Goal: Task Accomplishment & Management: Manage account settings

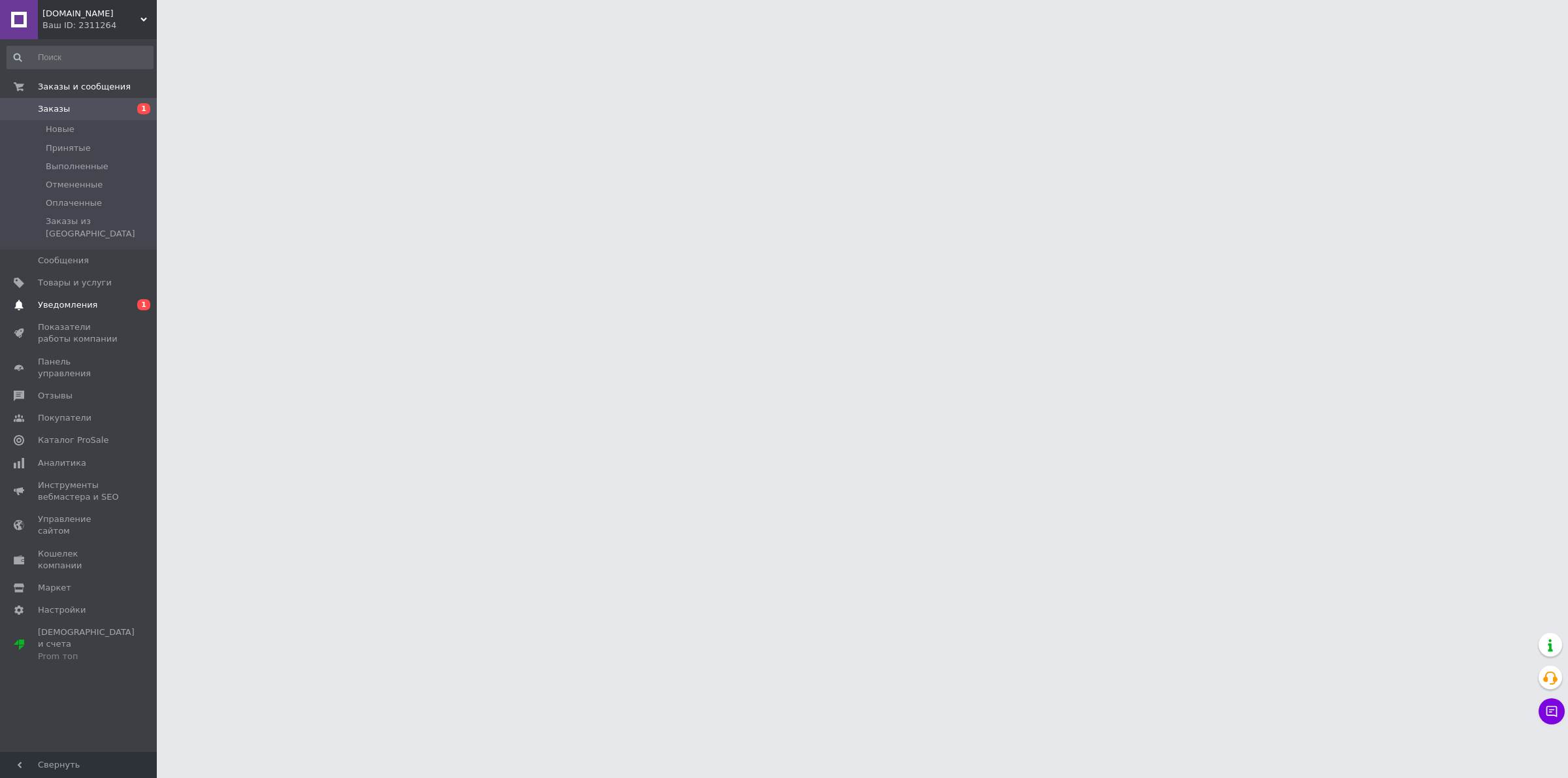
click at [90, 299] on span "Уведомления" at bounding box center [67, 305] width 59 height 12
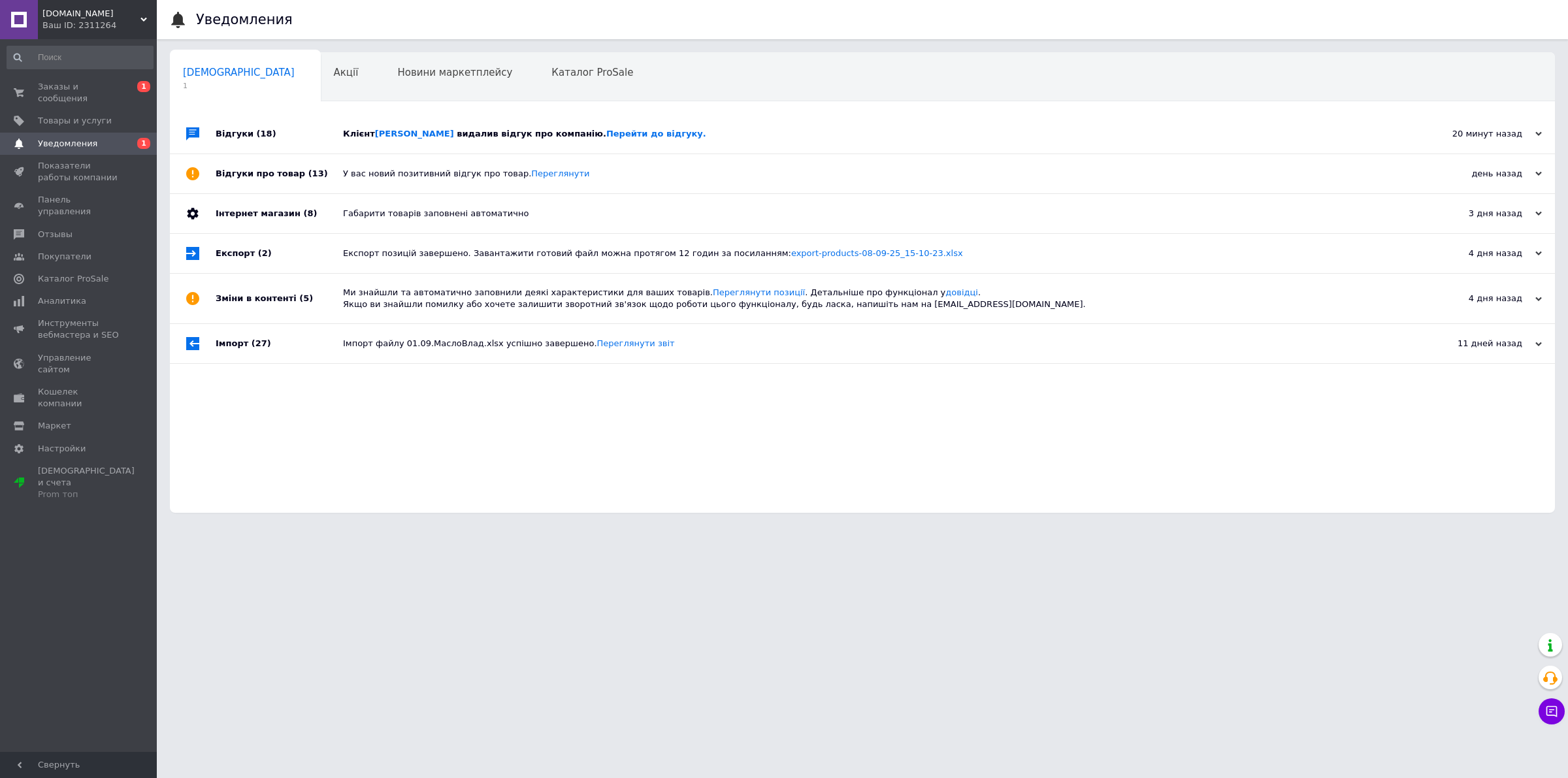
click at [469, 123] on div "Клієнт Батраков Виктор видалив відгук про компанію. Перейти до відгуку." at bounding box center [877, 134] width 1068 height 39
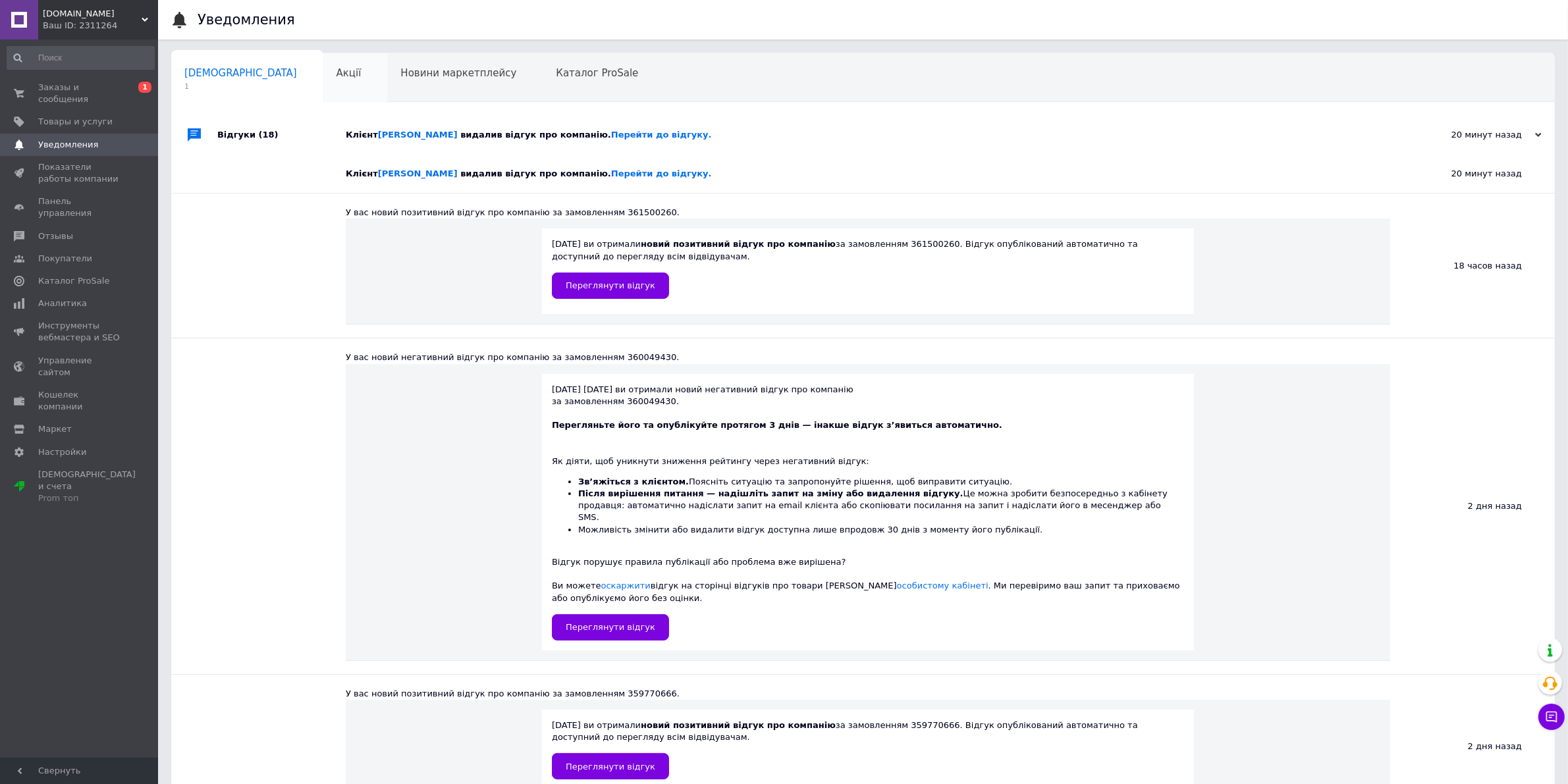
click at [337, 74] on span "Акції" at bounding box center [349, 73] width 25 height 12
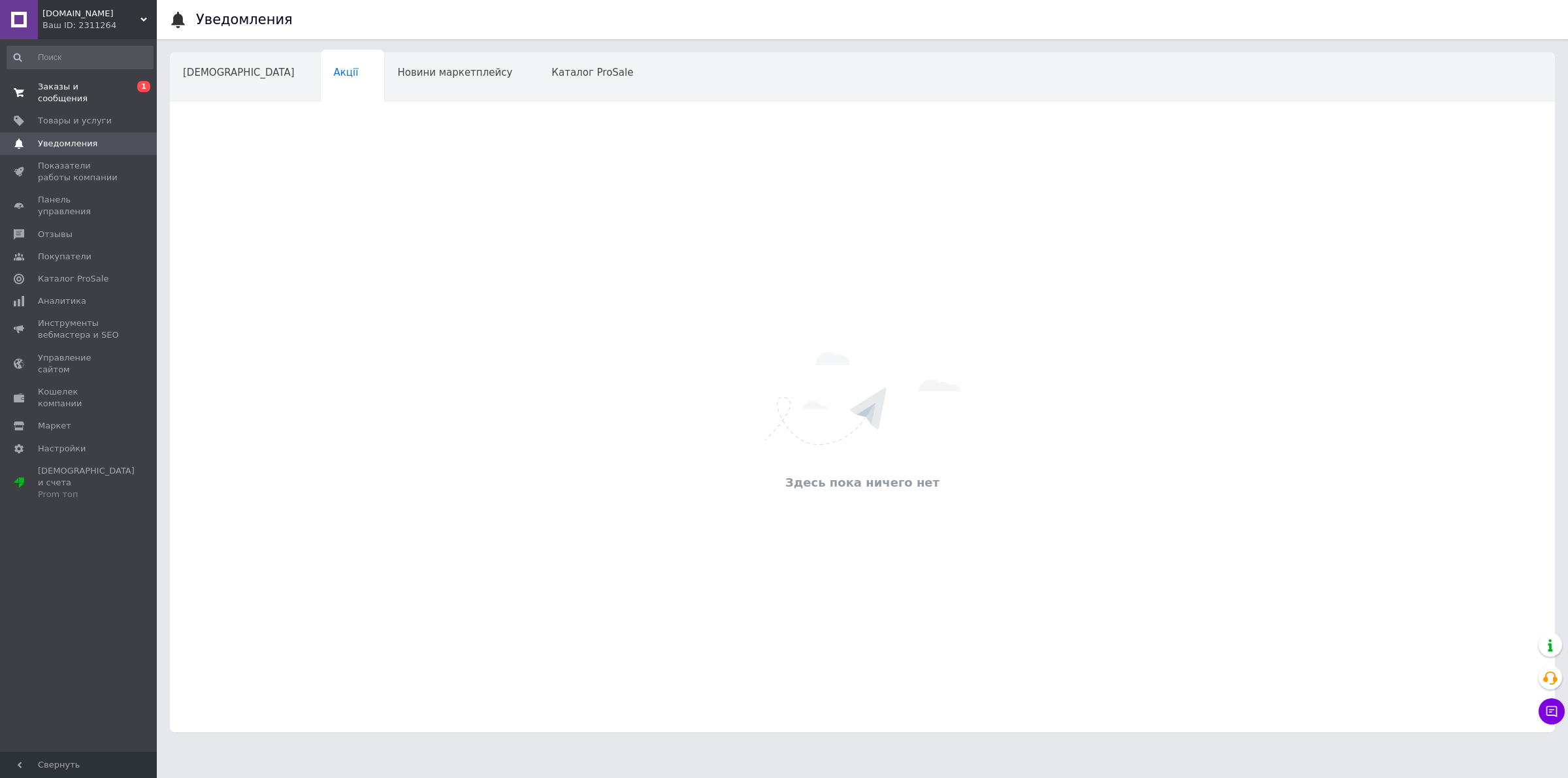
click at [81, 90] on span "Заказы и сообщения" at bounding box center [79, 93] width 83 height 24
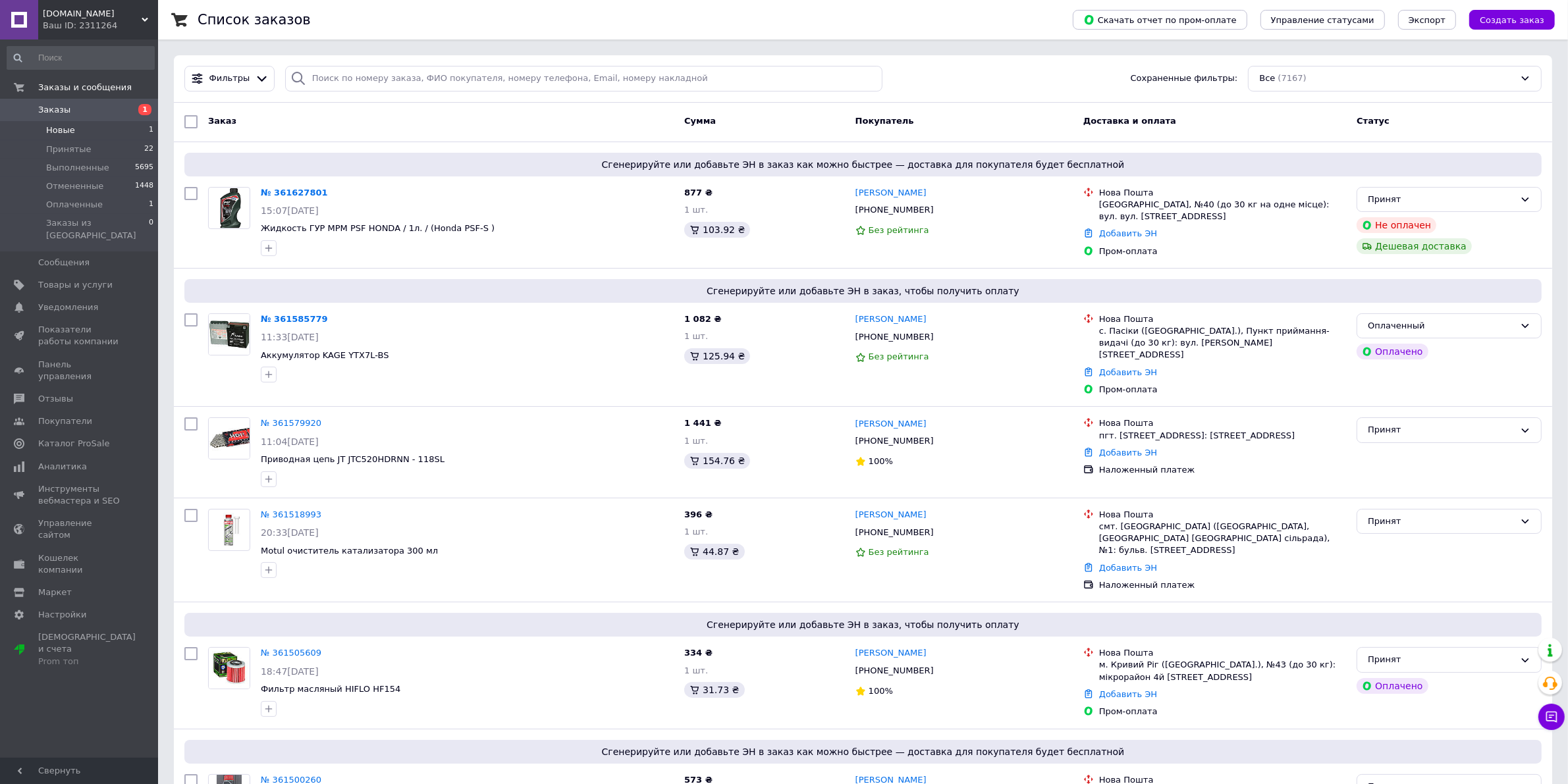
click at [68, 130] on span "Новые" at bounding box center [60, 130] width 29 height 12
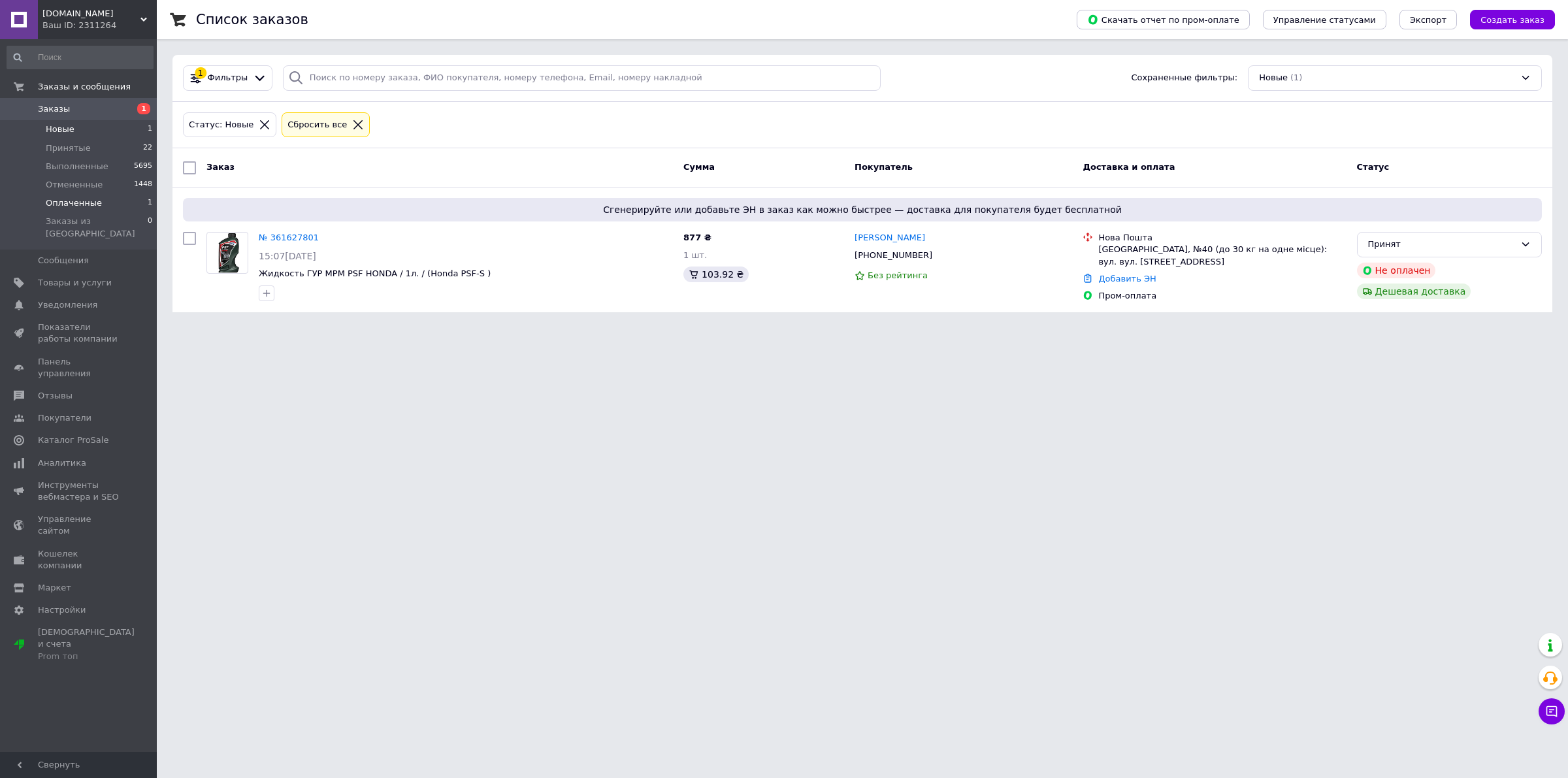
click at [86, 208] on span "Оплаченные" at bounding box center [74, 203] width 56 height 12
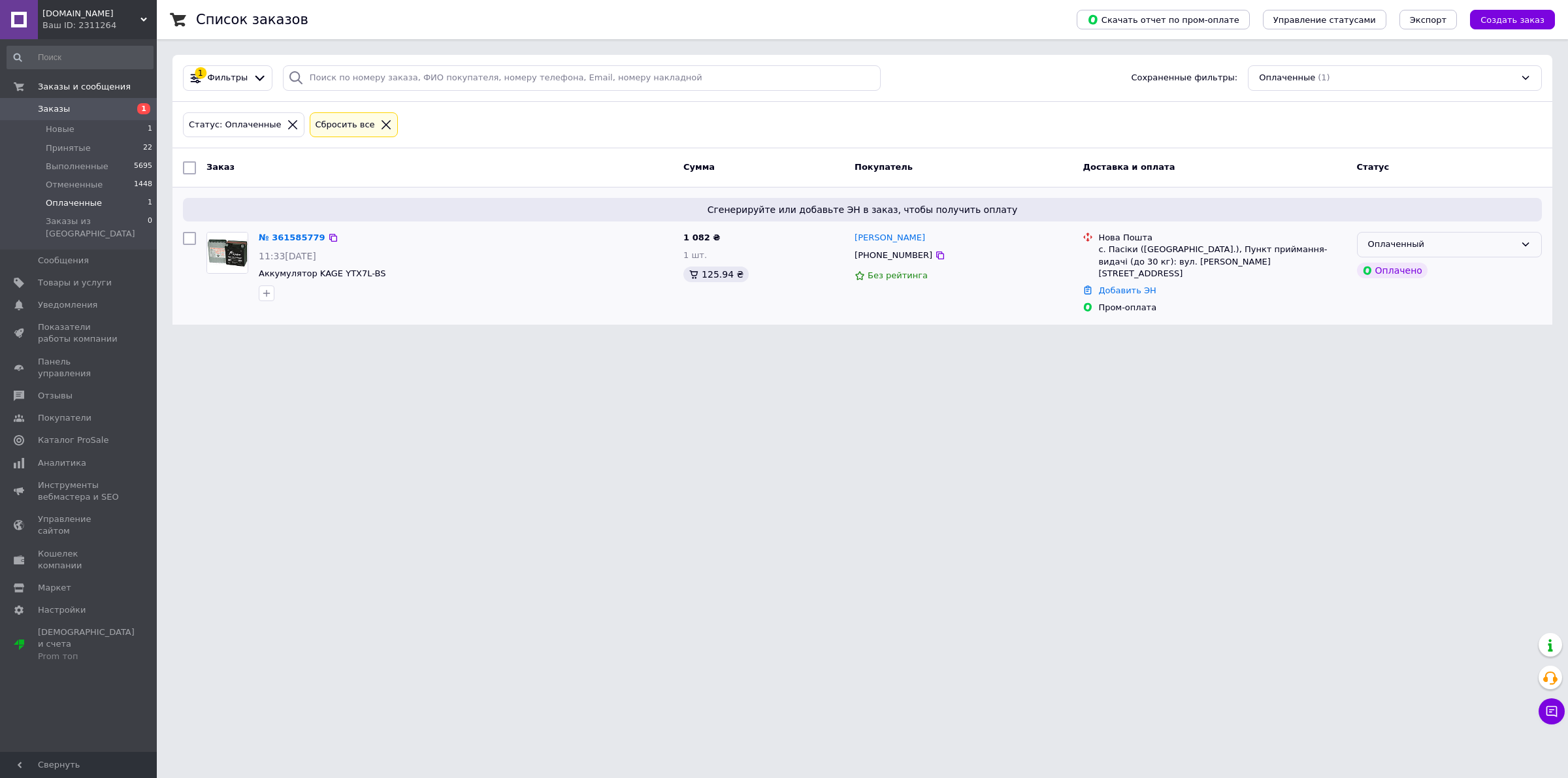
click at [1457, 247] on div "Оплаченный" at bounding box center [1441, 245] width 147 height 14
click at [1439, 276] on li "Принят" at bounding box center [1449, 272] width 184 height 24
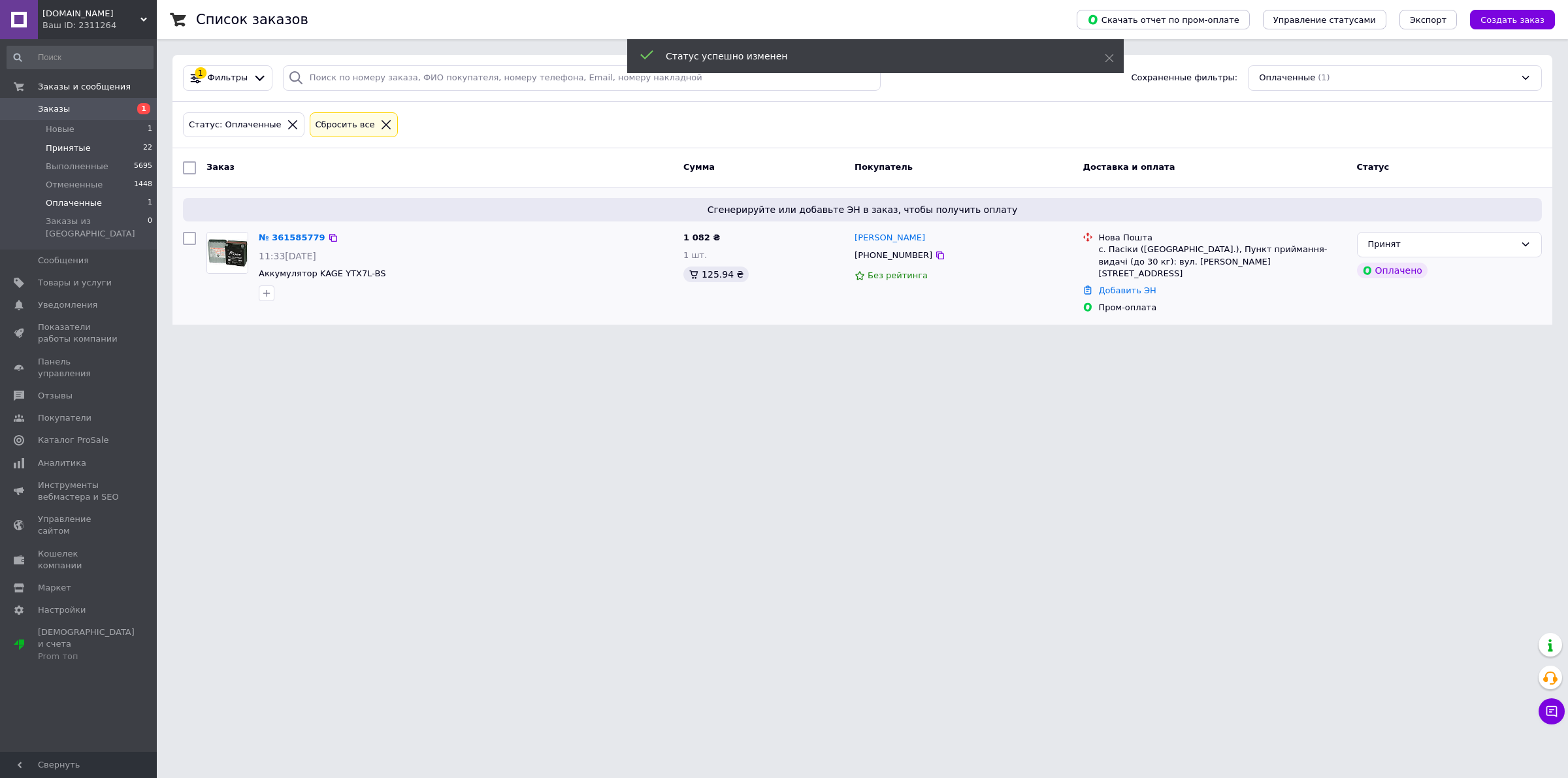
click at [74, 145] on span "Принятые" at bounding box center [68, 148] width 45 height 12
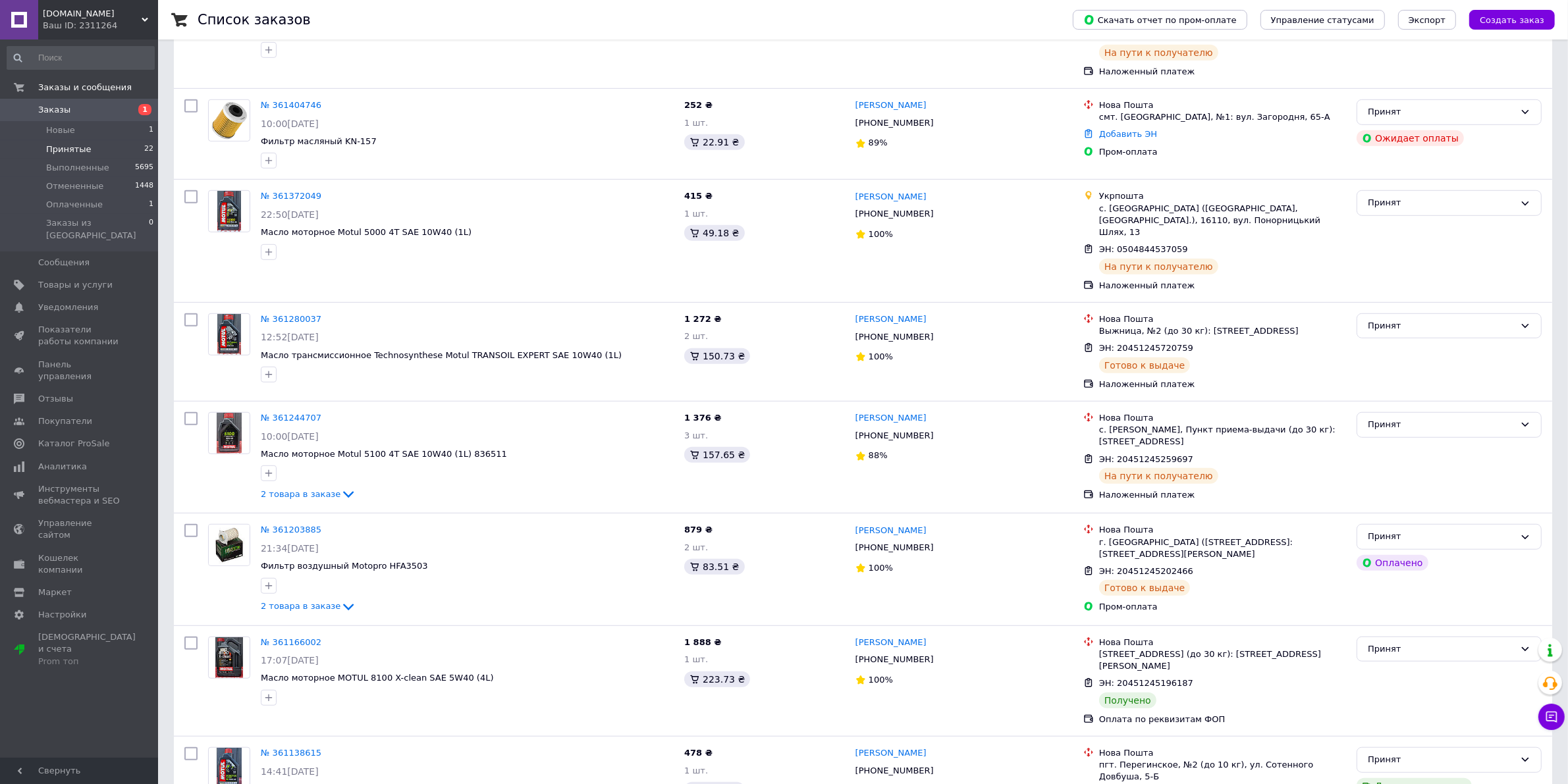
scroll to position [1766, 0]
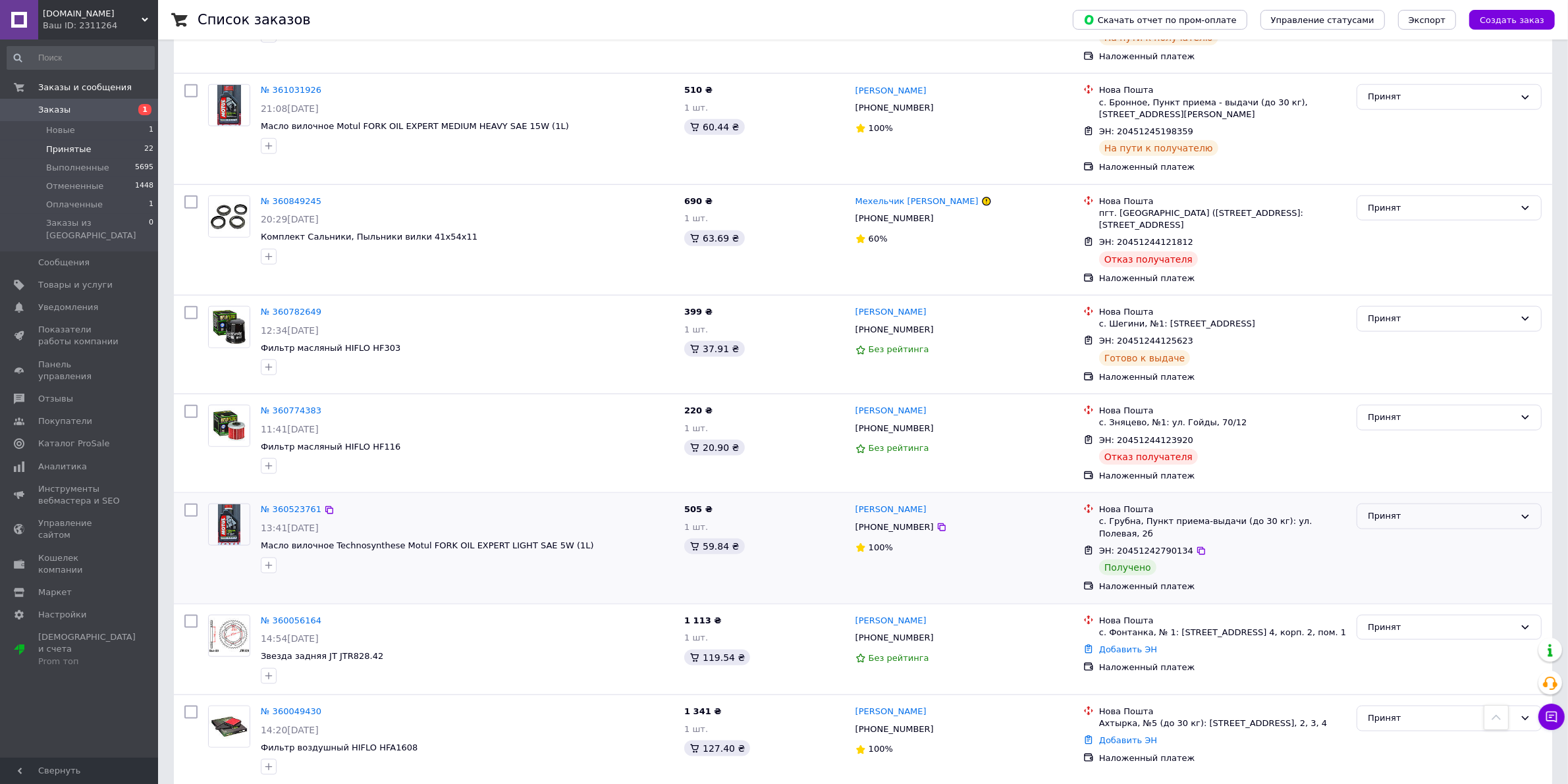
click at [1447, 510] on div "Принят" at bounding box center [1440, 517] width 147 height 14
click at [1403, 532] on li "Выполнен" at bounding box center [1449, 544] width 184 height 25
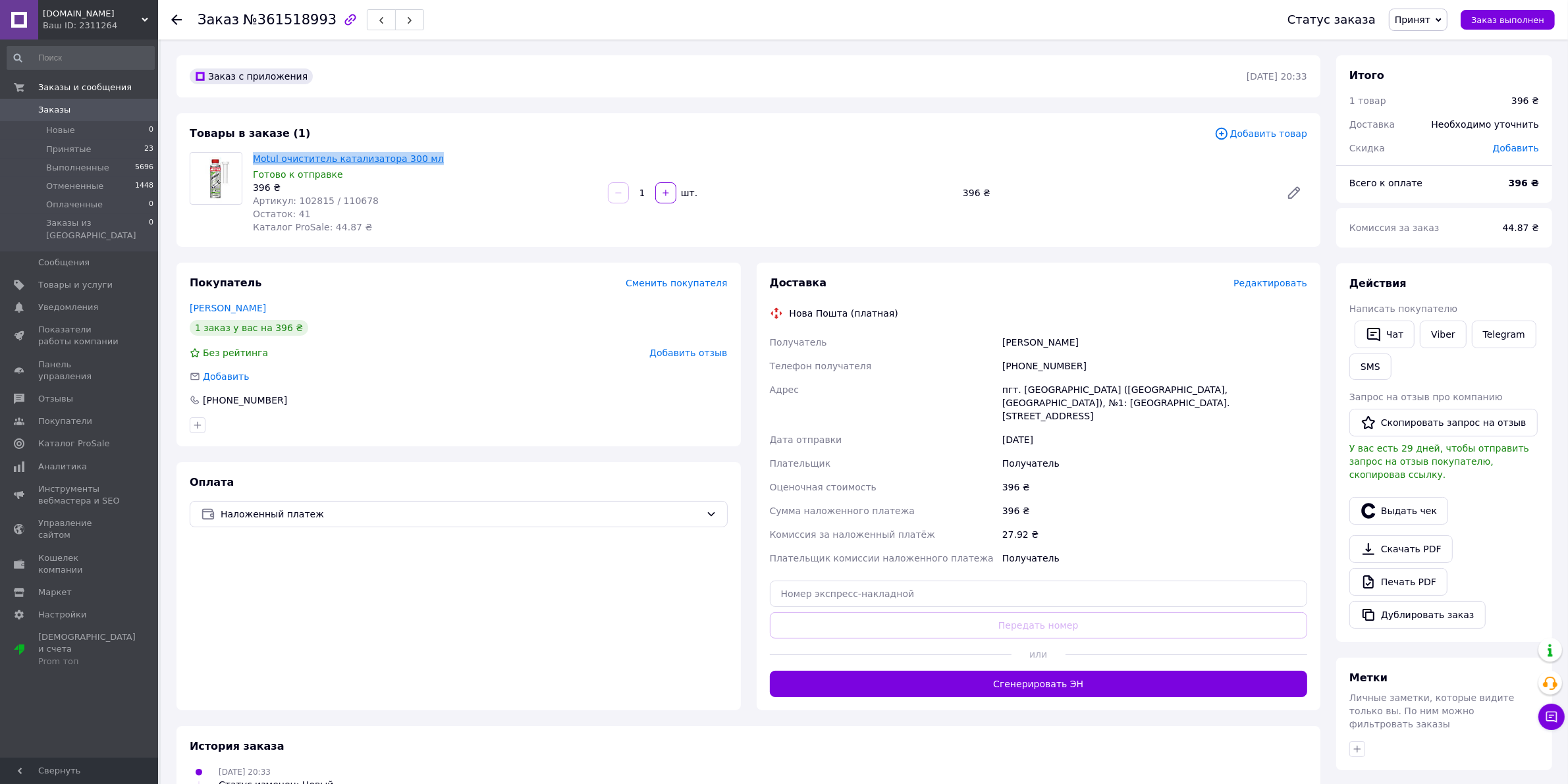
drag, startPoint x: 443, startPoint y: 154, endPoint x: 255, endPoint y: 159, distance: 188.1
click at [255, 159] on span "Motul очиститель катализатора 300 мл" at bounding box center [425, 158] width 344 height 13
copy link "Motul очиститель катализатора 300 мл"
click at [971, 671] on button "Сгенерировать ЭН" at bounding box center [1039, 684] width 538 height 27
drag, startPoint x: 1076, startPoint y: 342, endPoint x: 999, endPoint y: 348, distance: 77.2
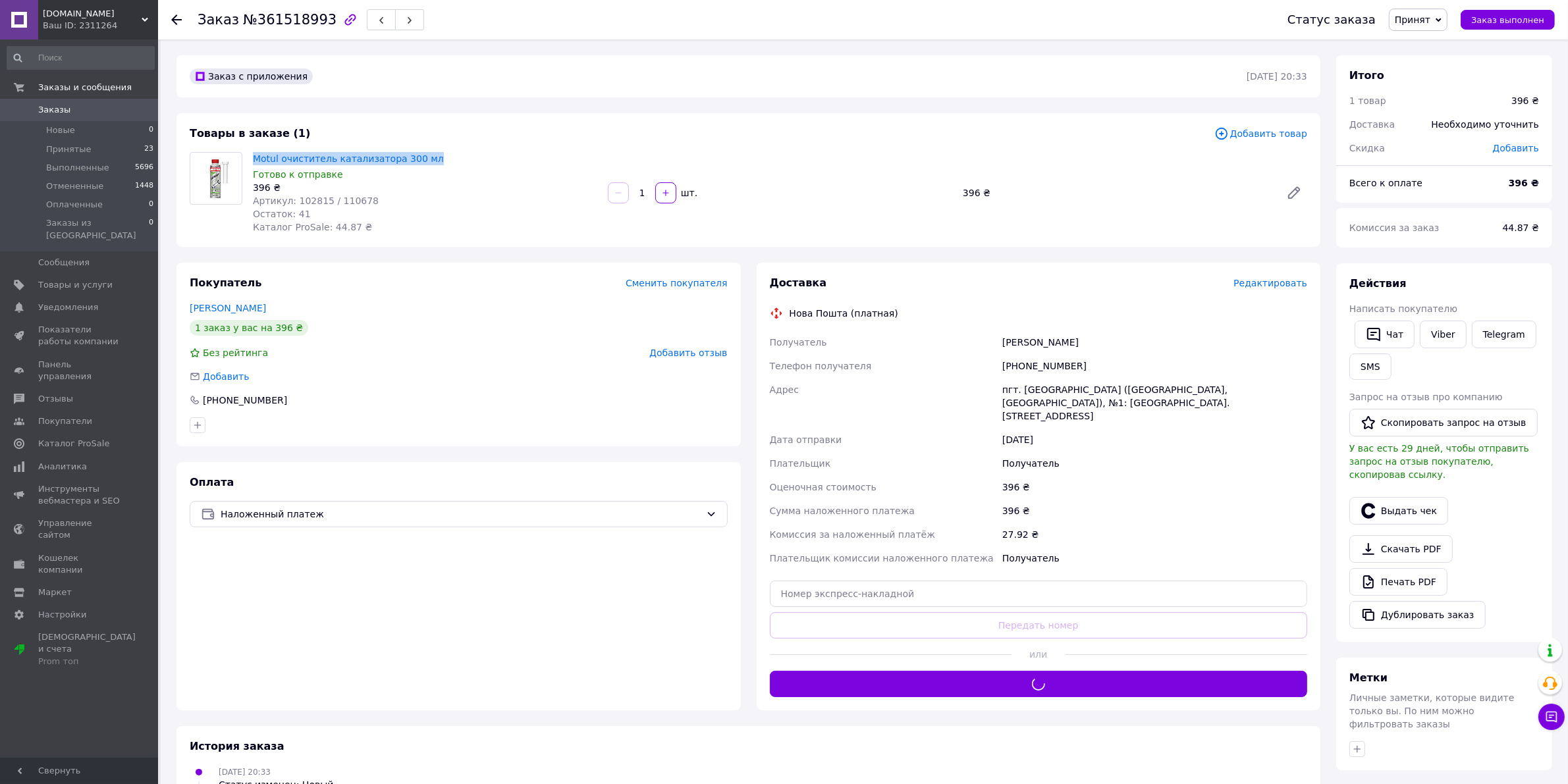
click at [1000, 348] on div "Крохмаль Сергій" at bounding box center [1155, 342] width 310 height 24
copy div "Крохмаль Сергій"
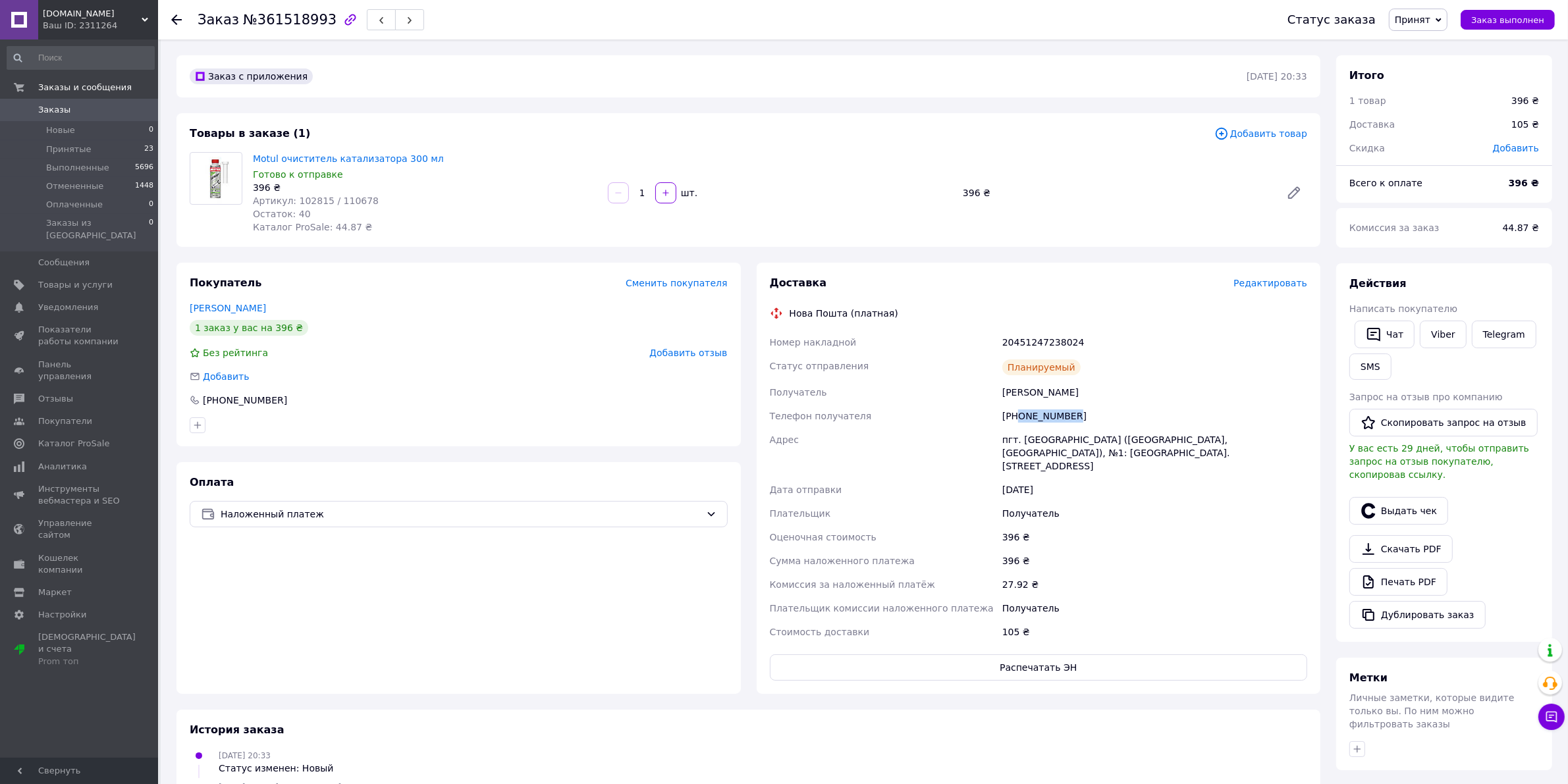
drag, startPoint x: 1062, startPoint y: 419, endPoint x: 1020, endPoint y: 418, distance: 42.0
click at [1020, 418] on div "[PHONE_NUMBER]" at bounding box center [1155, 417] width 310 height 24
copy div "0504071201"
click at [1043, 440] on div "пгт. [GEOGRAPHIC_DATA] ([GEOGRAPHIC_DATA], [GEOGRAPHIC_DATA]), №1: [GEOGRAPHIC_…" at bounding box center [1155, 452] width 310 height 50
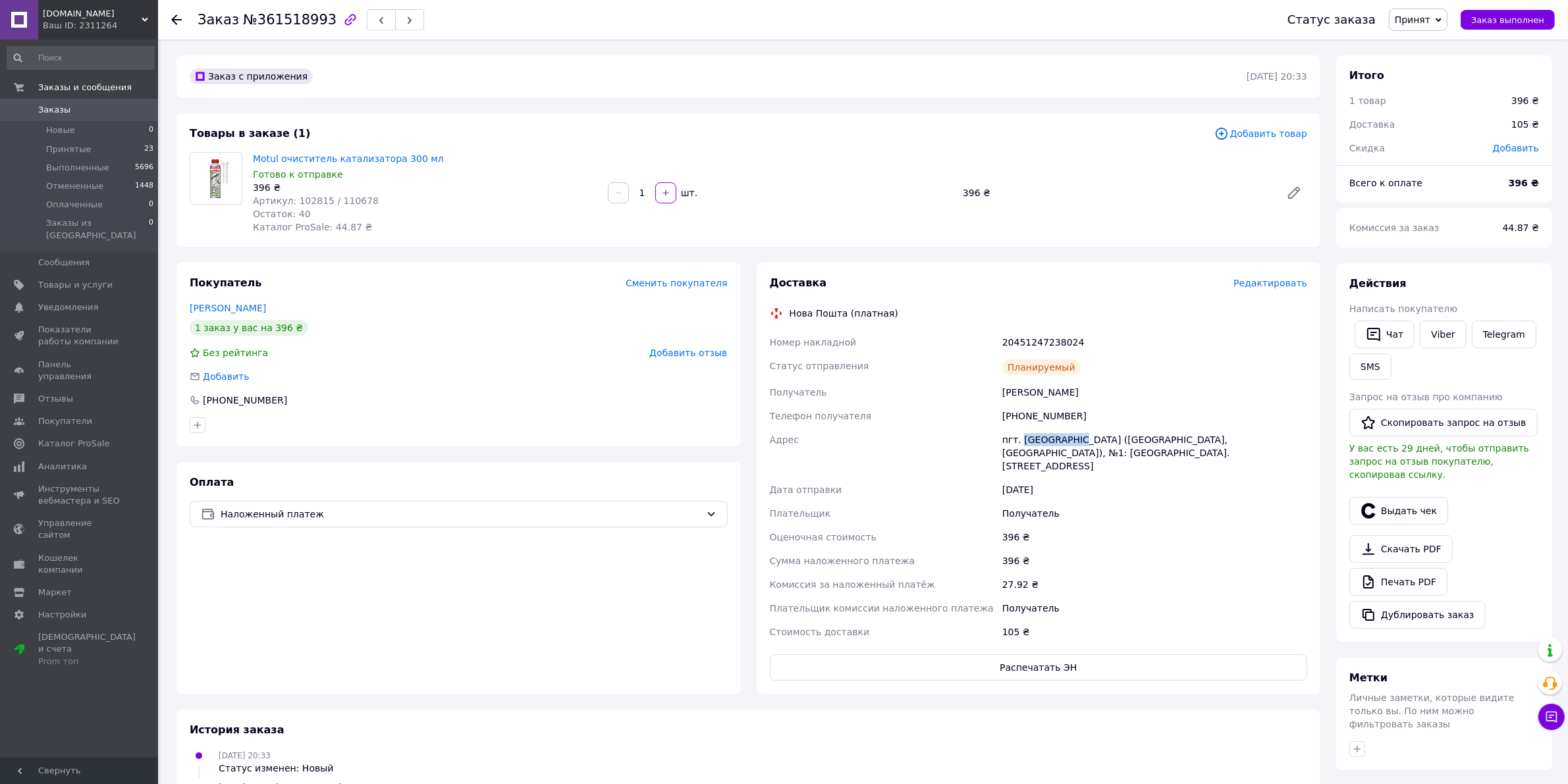
copy div "Николаевка"
click at [1013, 334] on div "20451247238024" at bounding box center [1155, 342] width 310 height 24
copy div "20451247238024"
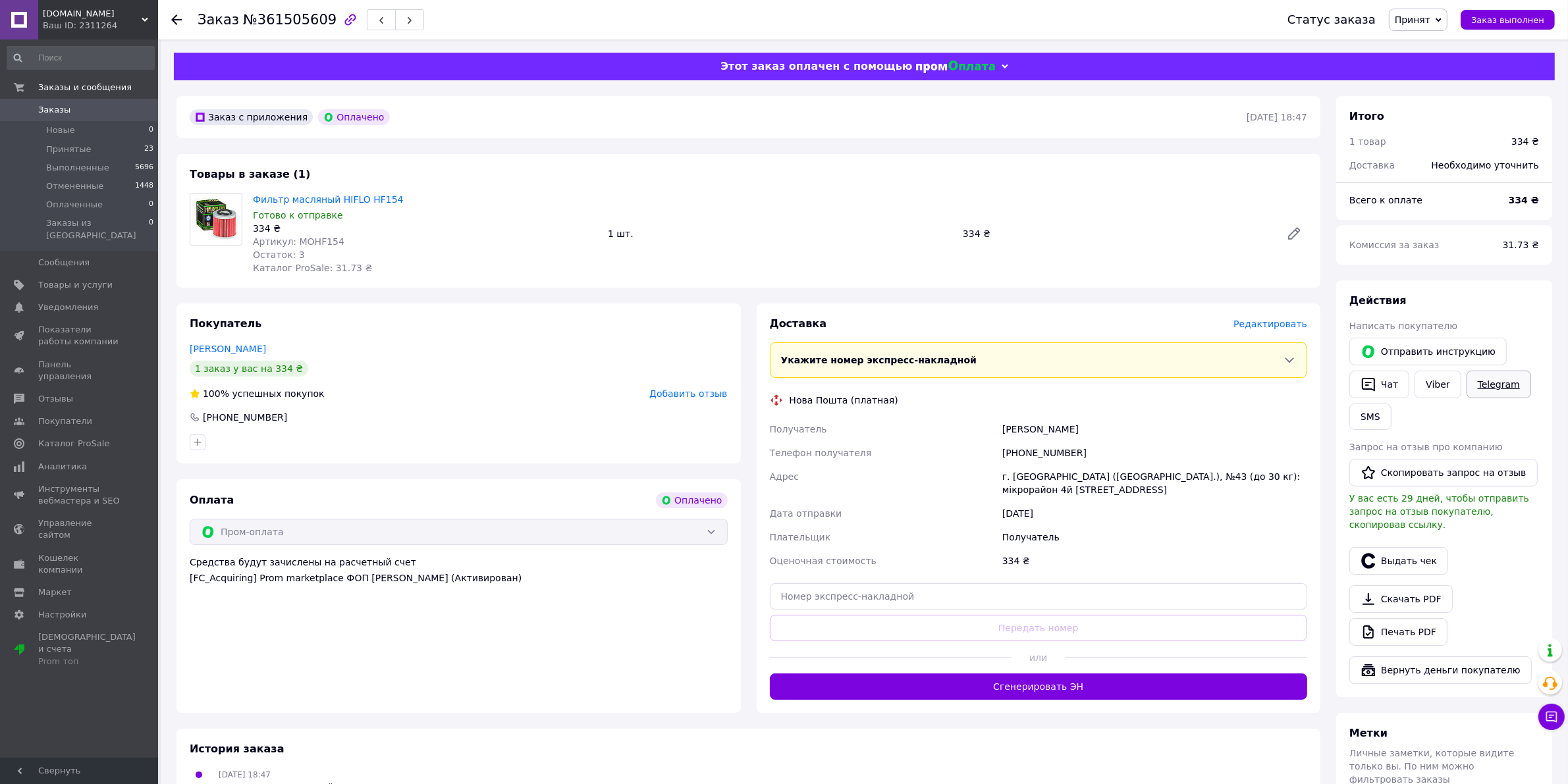
click at [1501, 379] on link "Telegram" at bounding box center [1499, 384] width 65 height 27
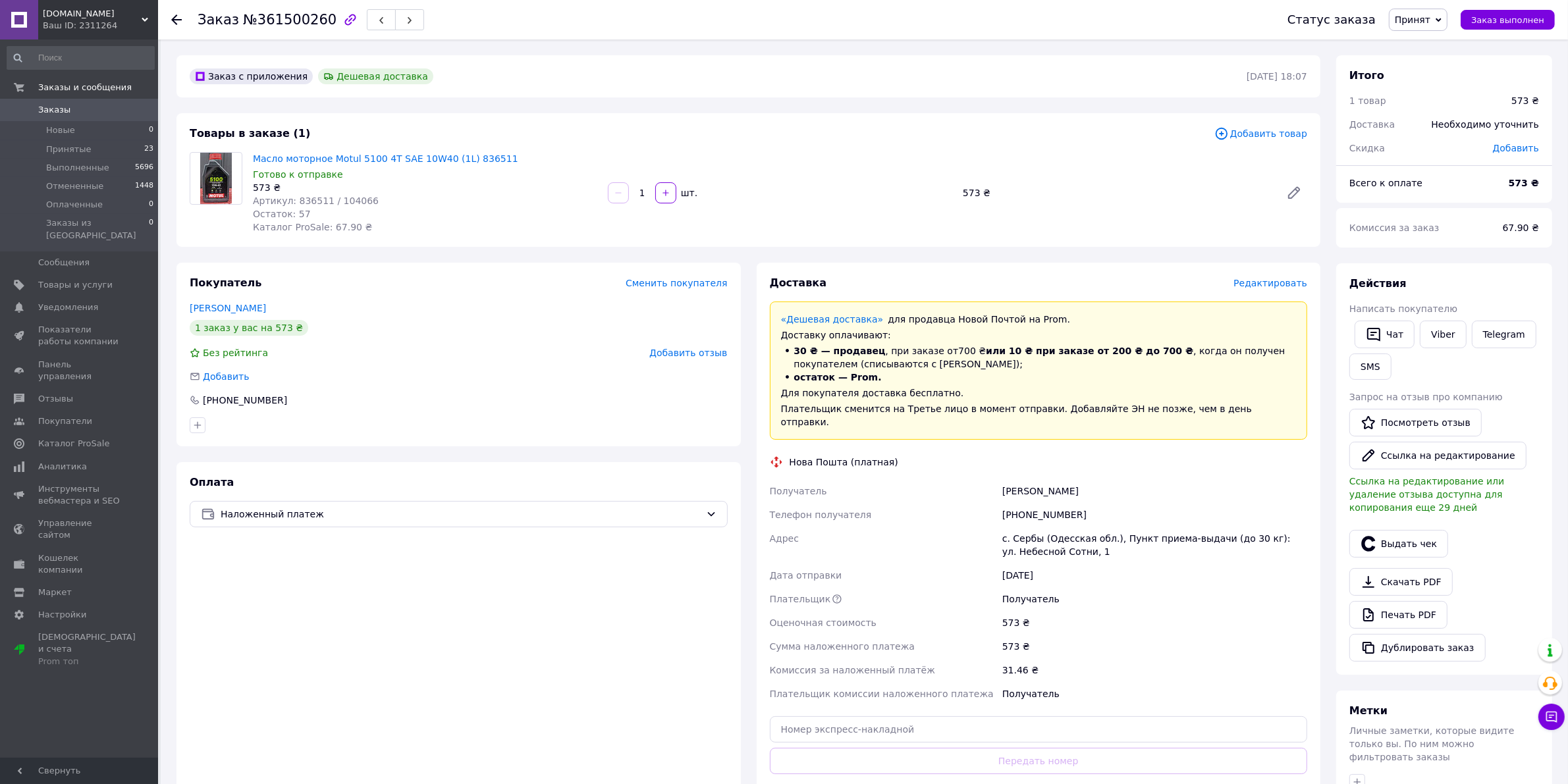
drag, startPoint x: 536, startPoint y: 166, endPoint x: 729, endPoint y: 362, distance: 275.1
click at [534, 165] on div "Масло моторное Motul 5100 4T SAE 10W40 (1L) 836511 Готово к отправке 573 ₴ Арти…" at bounding box center [425, 193] width 355 height 87
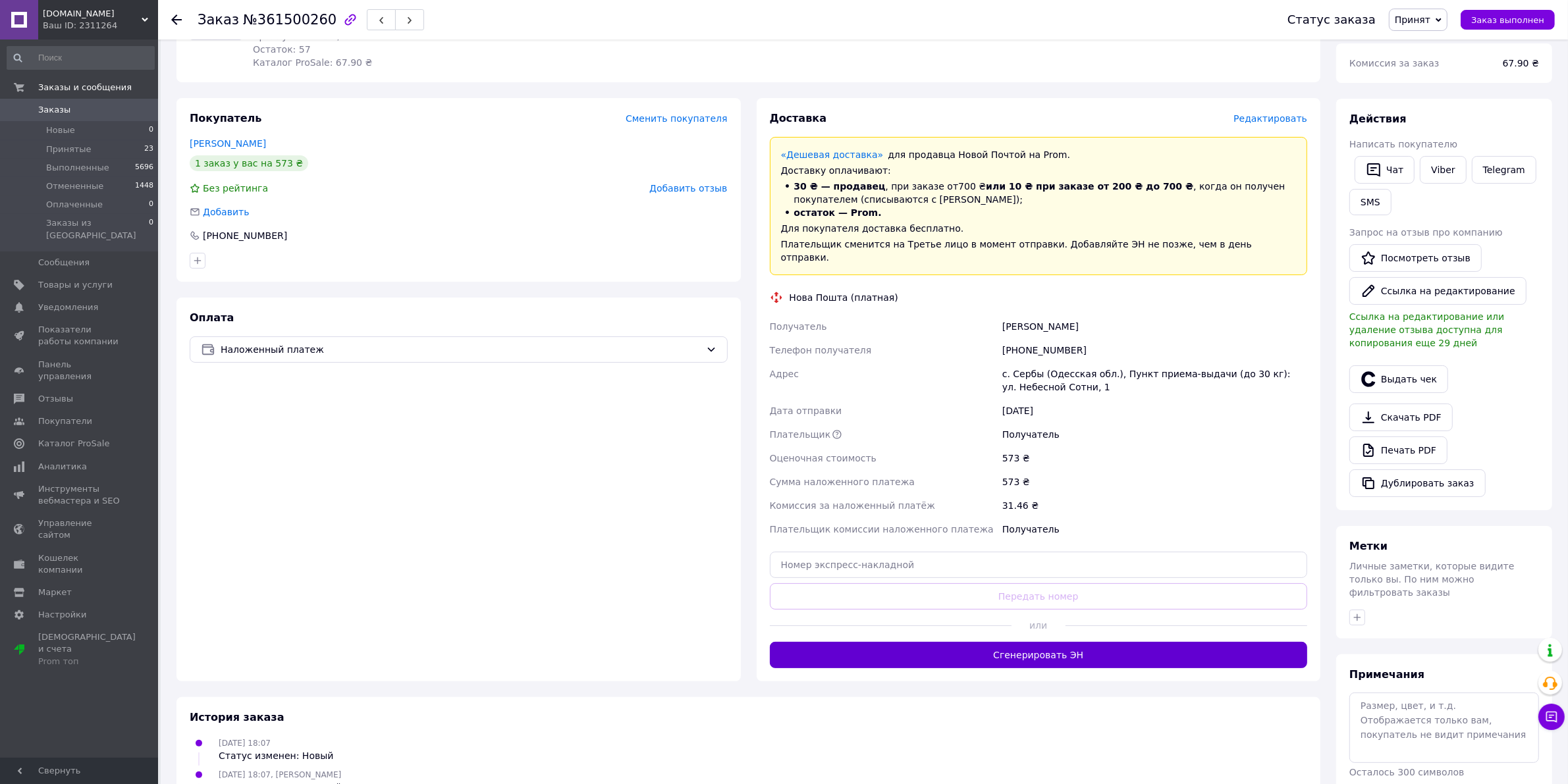
click at [1003, 651] on button "Сгенерировать ЭН" at bounding box center [1039, 656] width 538 height 27
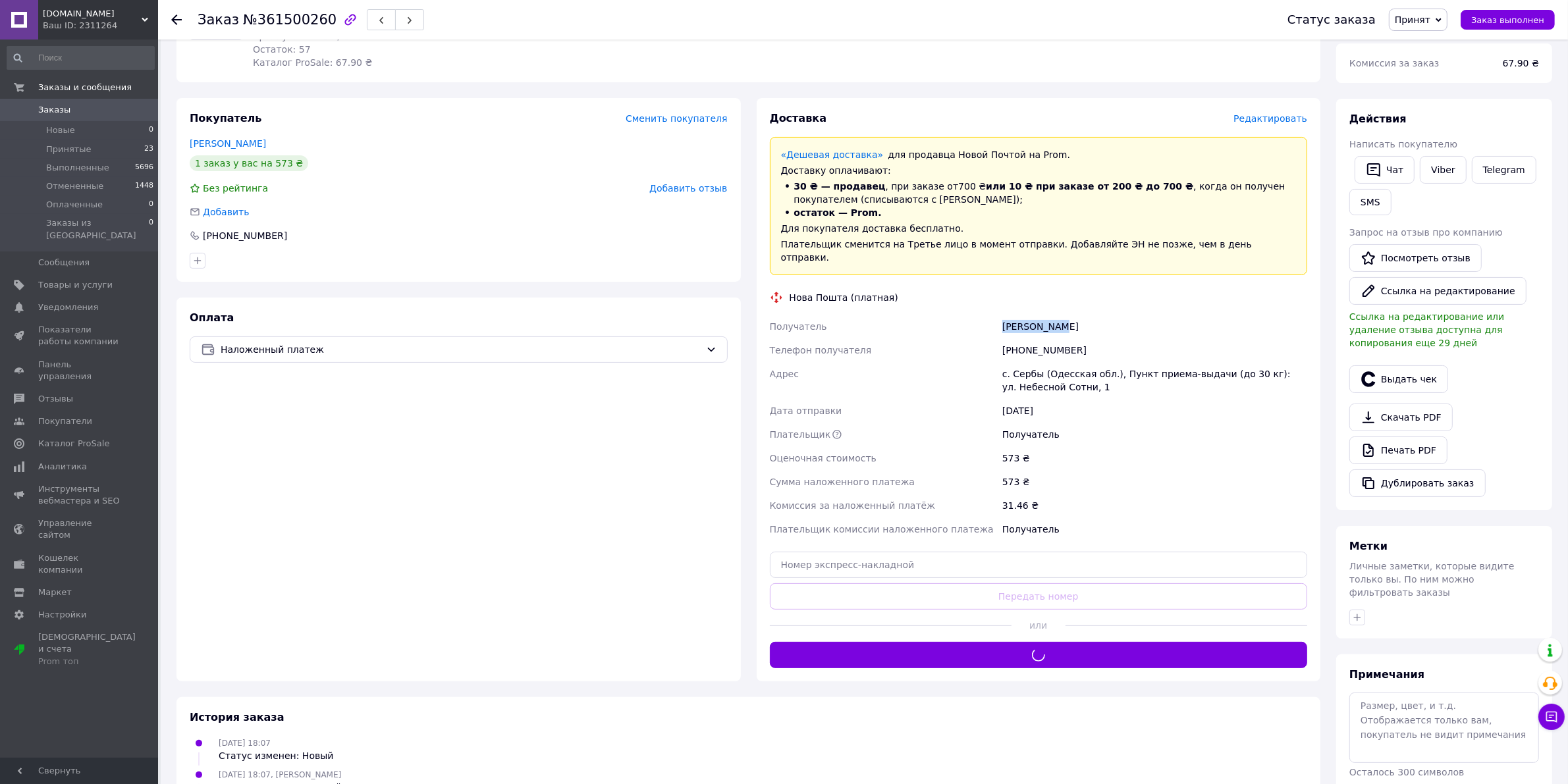
drag, startPoint x: 1054, startPoint y: 319, endPoint x: 1003, endPoint y: 318, distance: 51.0
click at [1003, 318] on div "Дуднік Діма" at bounding box center [1155, 327] width 310 height 24
copy div "Дуднік Діма"
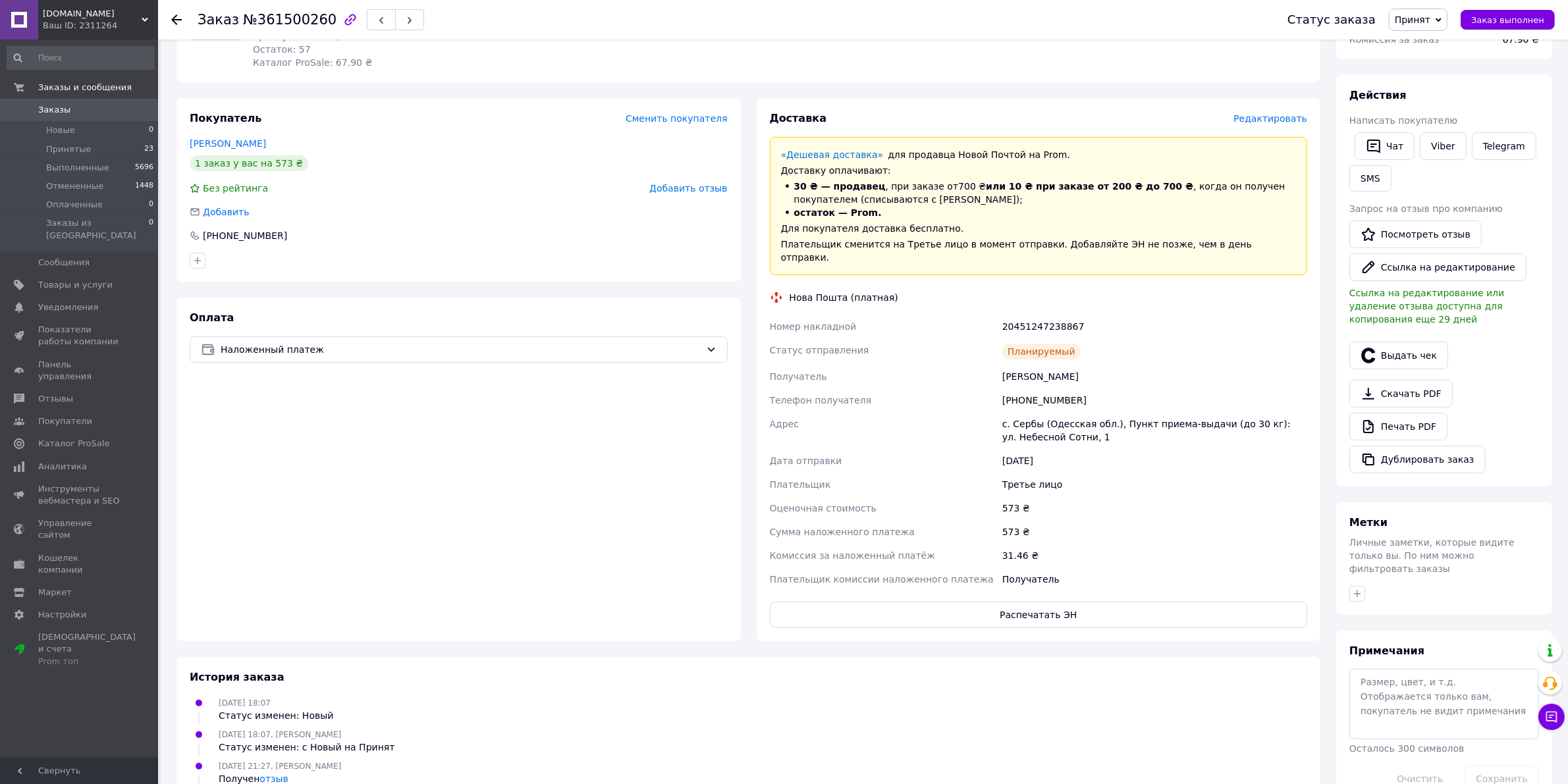
click at [1024, 315] on div "20451247238867" at bounding box center [1155, 327] width 310 height 24
copy div "20451247238867"
drag, startPoint x: 1062, startPoint y: 392, endPoint x: 1018, endPoint y: 389, distance: 44.1
click at [1018, 389] on div "[PHONE_NUMBER]" at bounding box center [1155, 400] width 310 height 24
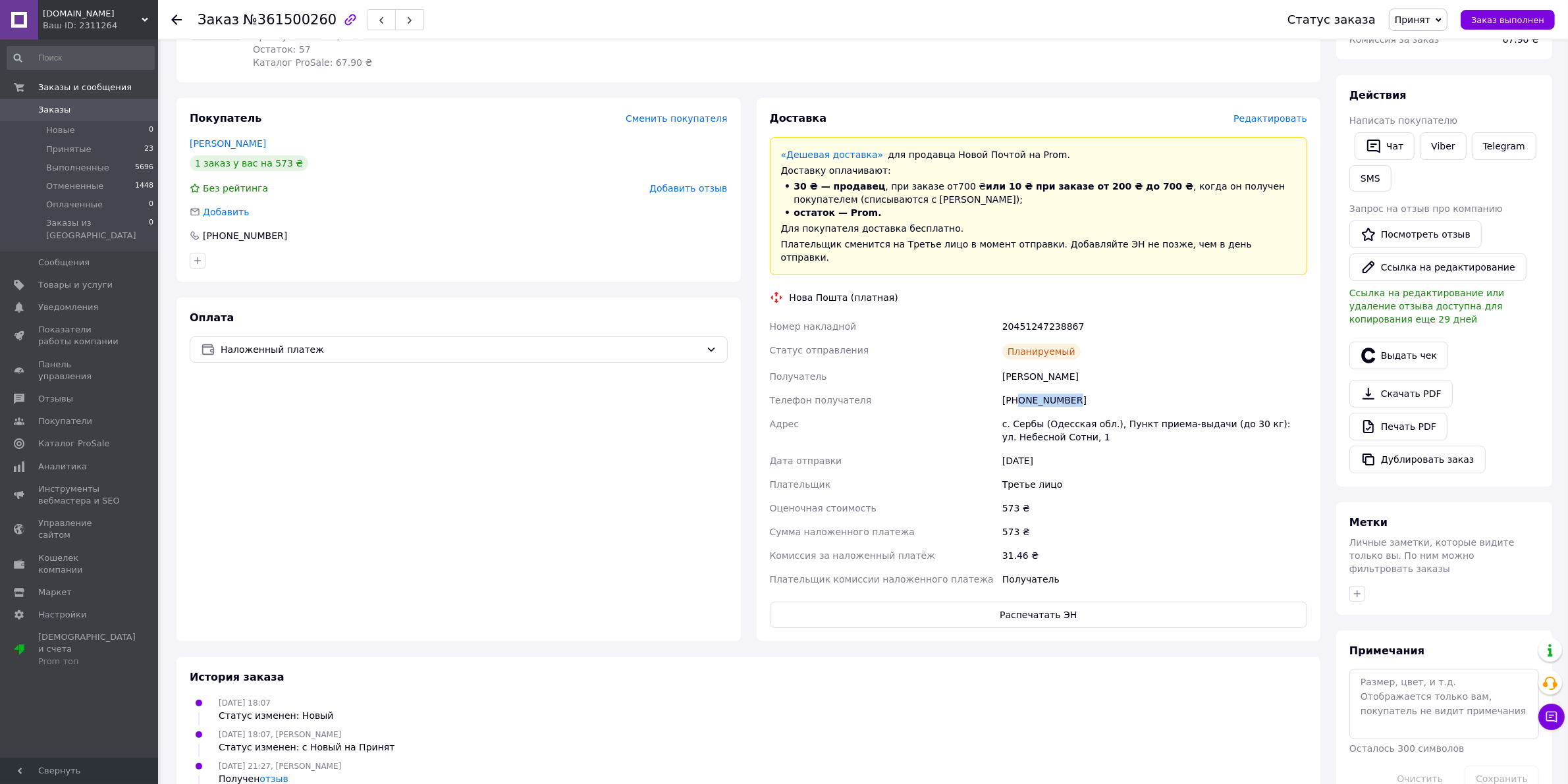
copy div "0955467880"
click at [1029, 414] on div "с. Сербы (Одесская обл.), Пункт приема-выдачи (до 30 кг): ул. Небесной Сотни, 1" at bounding box center [1155, 431] width 310 height 37
click at [1029, 415] on div "с. Сербы (Одесская обл.), Пункт приема-выдачи (до 30 кг): ул. Небесной Сотни, 1" at bounding box center [1155, 431] width 310 height 37
copy div "Сербы"
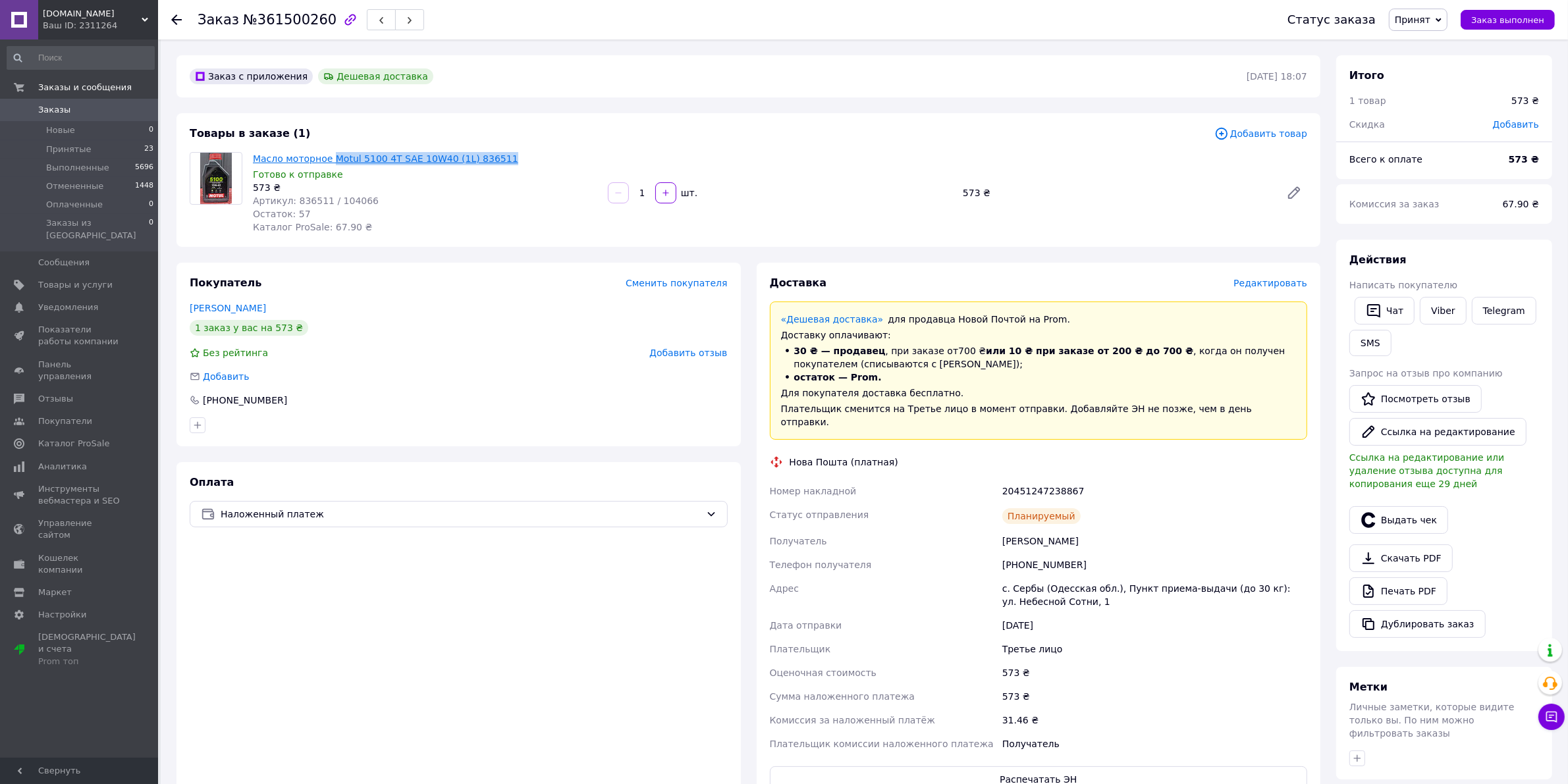
drag, startPoint x: 520, startPoint y: 165, endPoint x: 328, endPoint y: 159, distance: 192.1
click at [328, 159] on span "Масло моторное Motul 5100 4T SAE 10W40 (1L) 836511" at bounding box center [425, 158] width 344 height 13
copy link "Motul 5100 4T SAE 10W40 (1L) 836511"
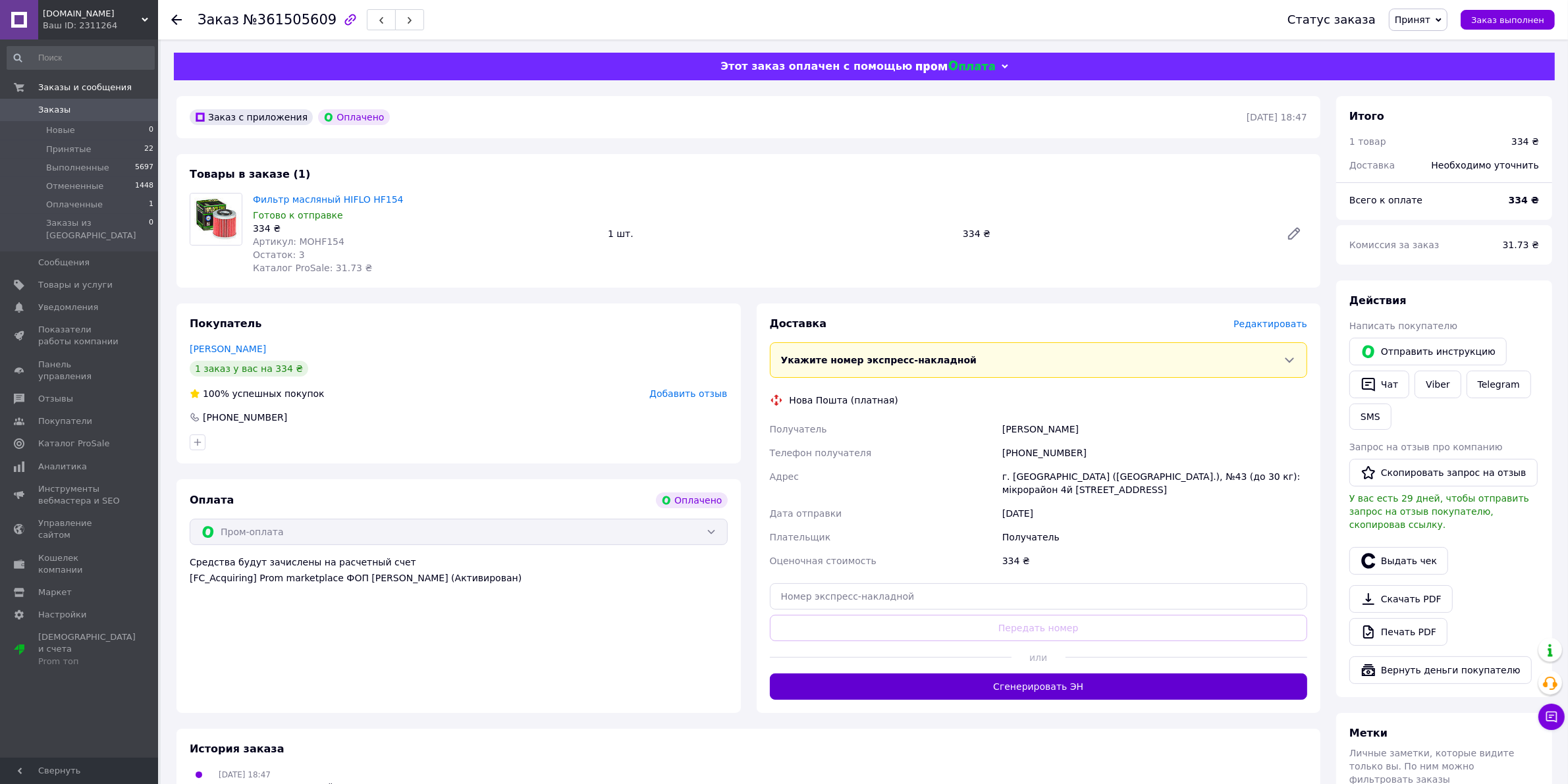
click at [1095, 689] on button "Сгенерировать ЭН" at bounding box center [1039, 687] width 538 height 27
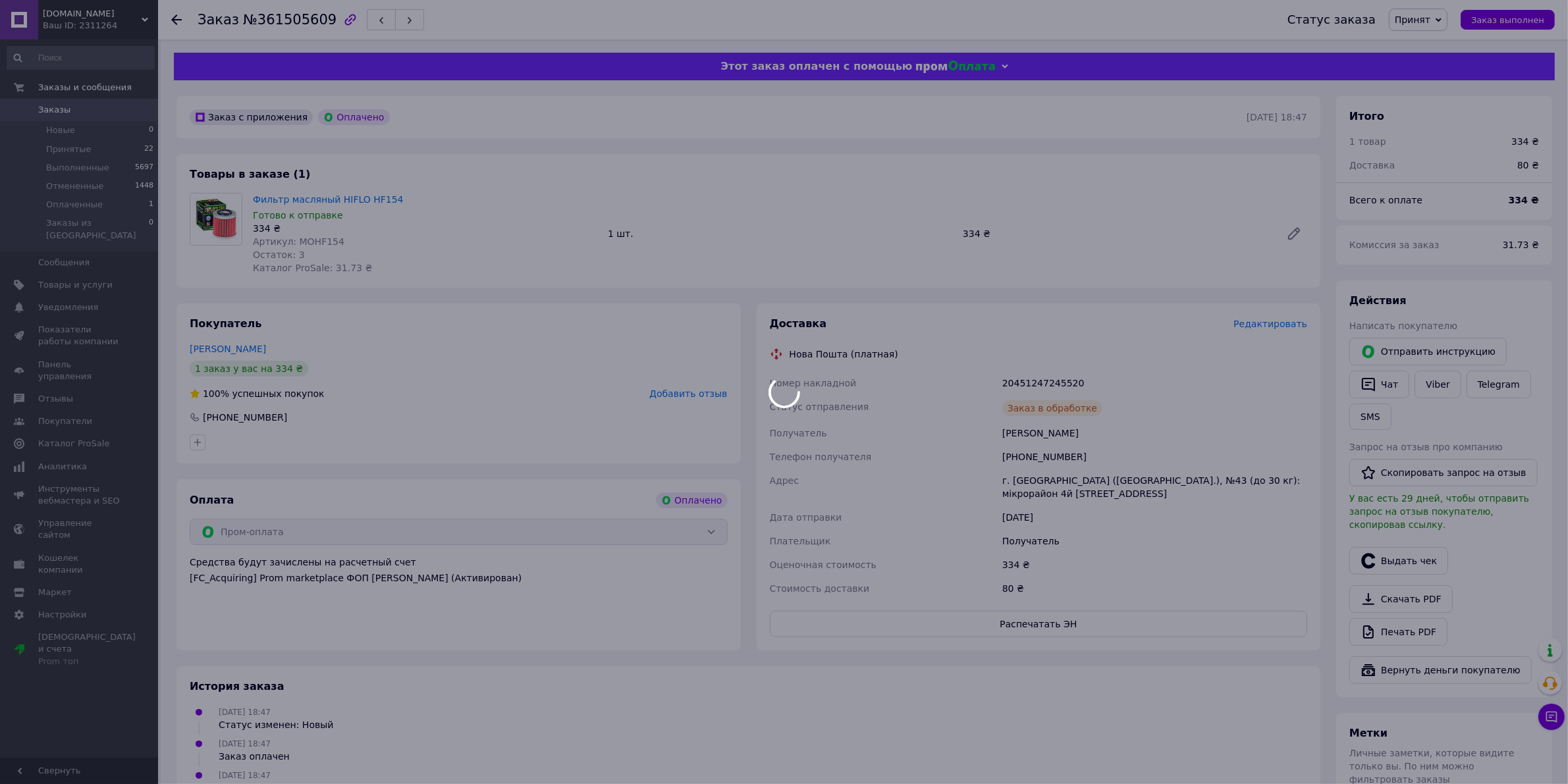
drag, startPoint x: 1092, startPoint y: 435, endPoint x: 1003, endPoint y: 433, distance: 89.0
click at [1003, 433] on body "[DOMAIN_NAME] Ваш ID: 2311264 Сайт [DOMAIN_NAME] Кабинет покупателя Проверить с…" at bounding box center [784, 516] width 1568 height 1032
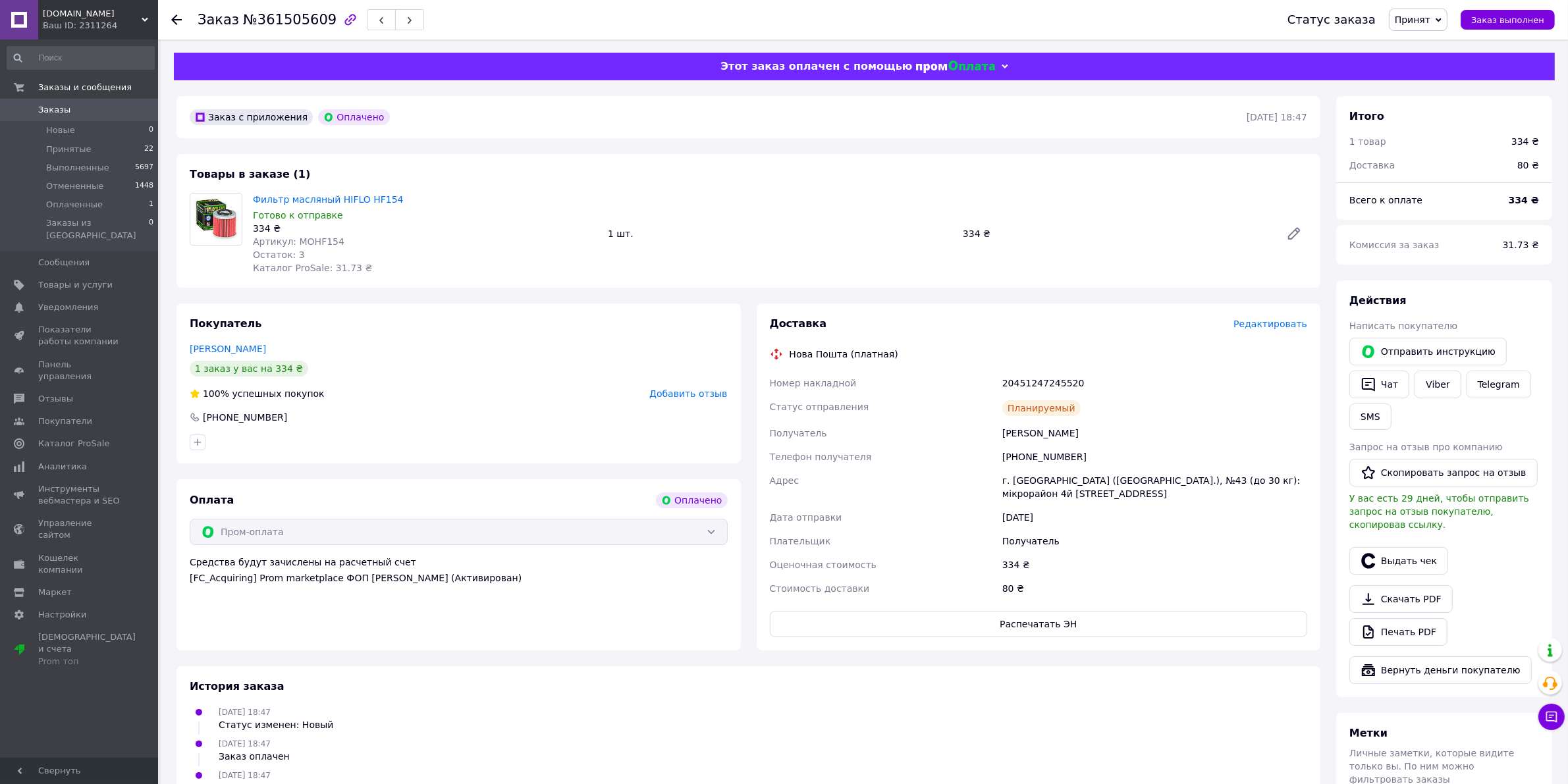
drag, startPoint x: 1108, startPoint y: 435, endPoint x: 998, endPoint y: 433, distance: 110.0
click at [998, 433] on div "Номер накладной 20451247245520 Статус отправления Планируемый Получатель Гандзю…" at bounding box center [1039, 486] width 543 height 229
copy div "Получатель Гандзюк Владислав"
drag, startPoint x: 1054, startPoint y: 458, endPoint x: 1018, endPoint y: 454, distance: 36.2
click at [1018, 454] on div "[PHONE_NUMBER]" at bounding box center [1155, 457] width 310 height 24
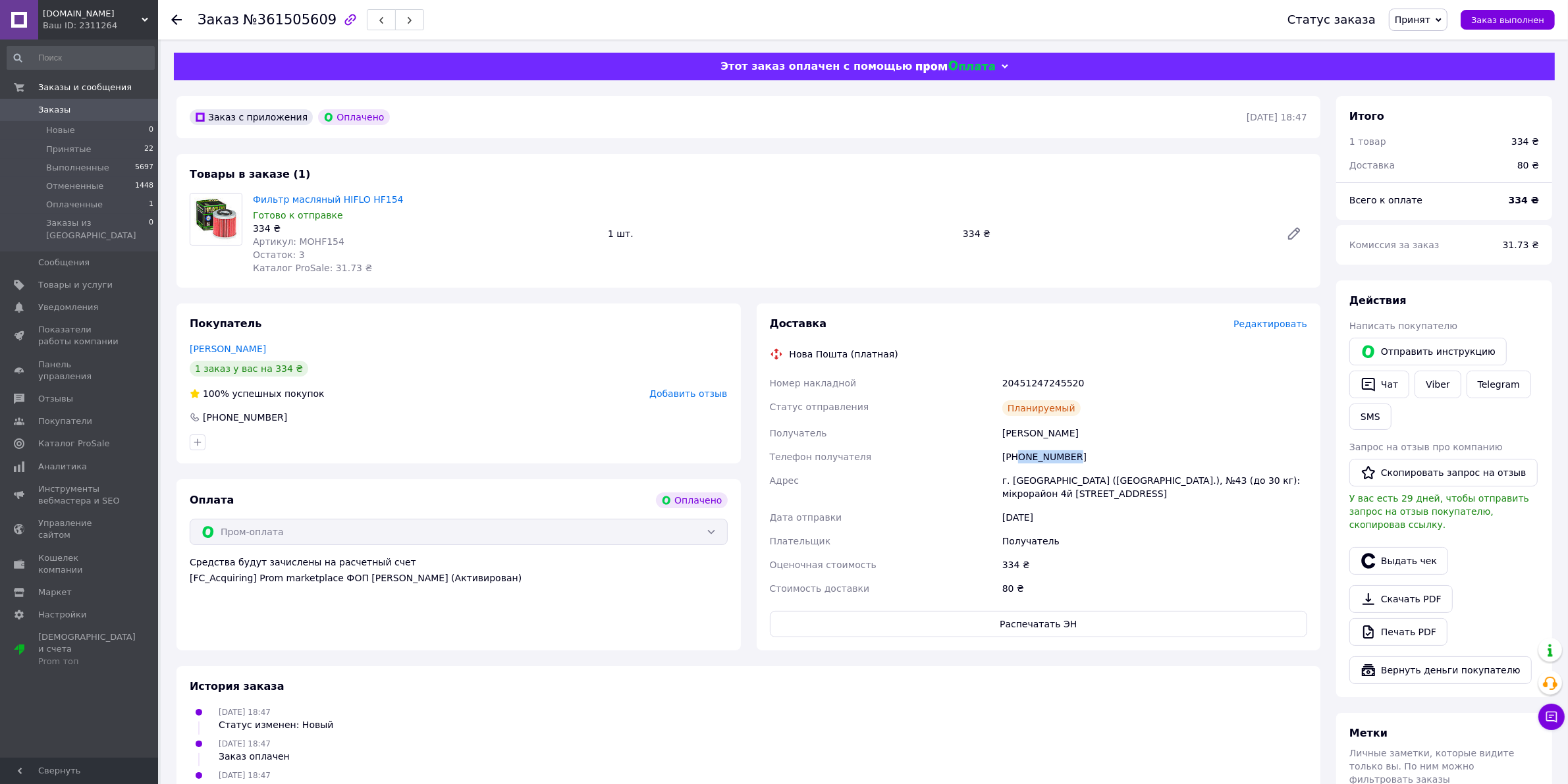
copy div "0502027917"
drag, startPoint x: 1062, startPoint y: 481, endPoint x: 1012, endPoint y: 481, distance: 50.0
click at [1012, 481] on div "г. [GEOGRAPHIC_DATA] ([GEOGRAPHIC_DATA].), №43 (до 30 кг): мікрорайон 4й [STREE…" at bounding box center [1155, 487] width 310 height 37
copy div "Кривой Рог"
click at [1035, 385] on div "20451247245520" at bounding box center [1155, 384] width 310 height 24
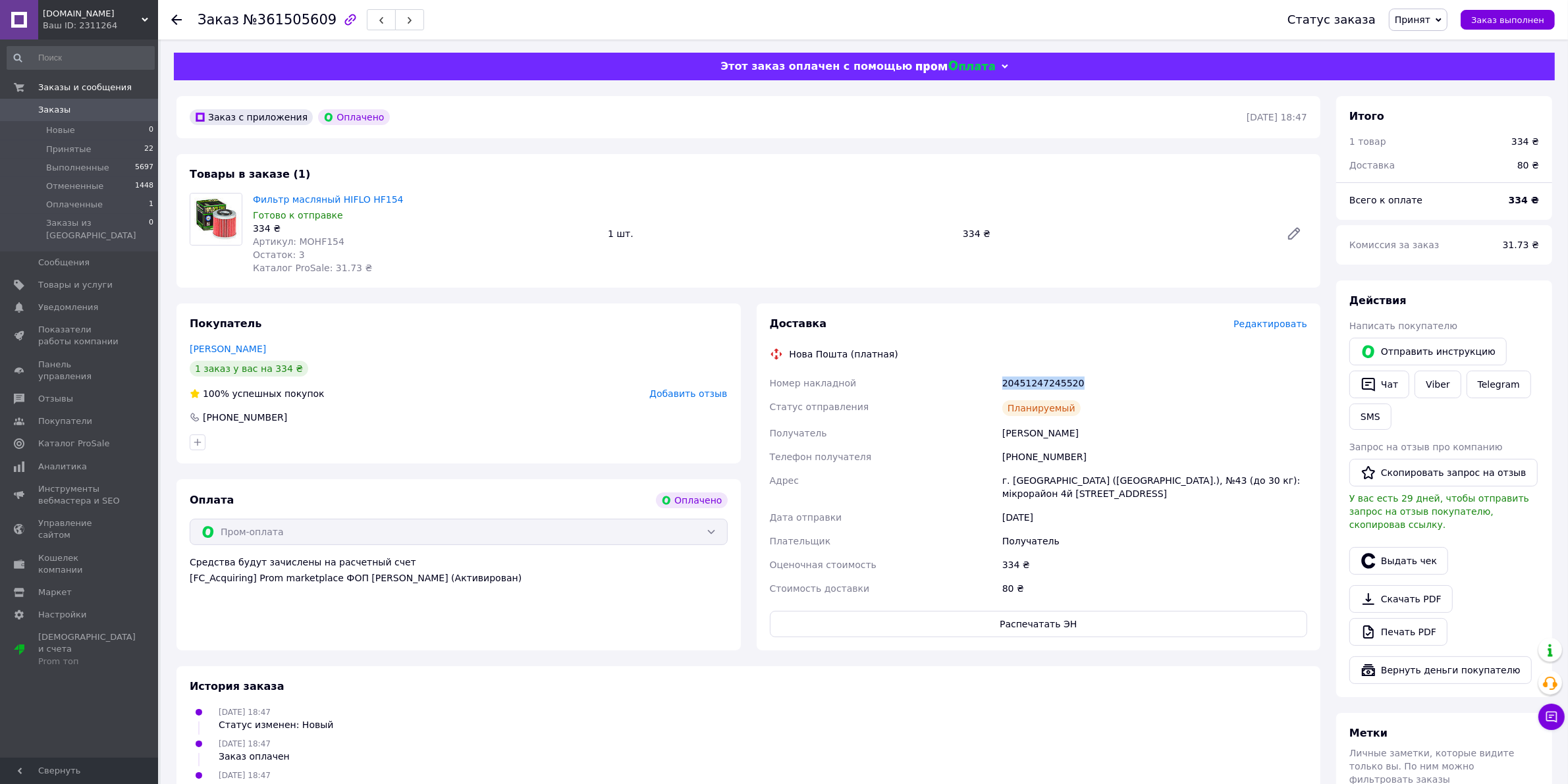
click at [1035, 385] on div "20451247245520" at bounding box center [1155, 384] width 310 height 24
copy div "20451247245520"
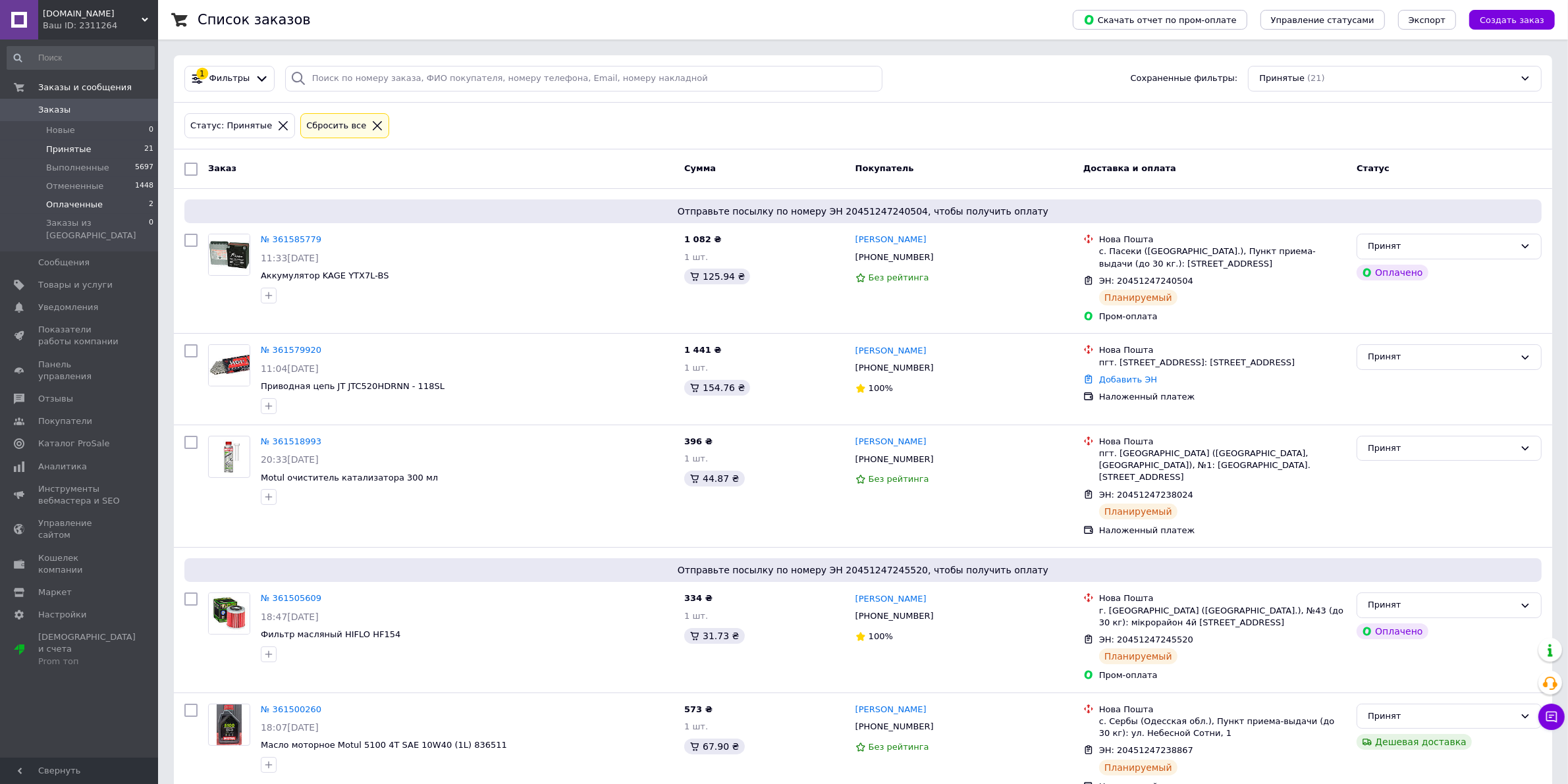
click at [83, 196] on li "Оплаченные 2" at bounding box center [81, 205] width 161 height 18
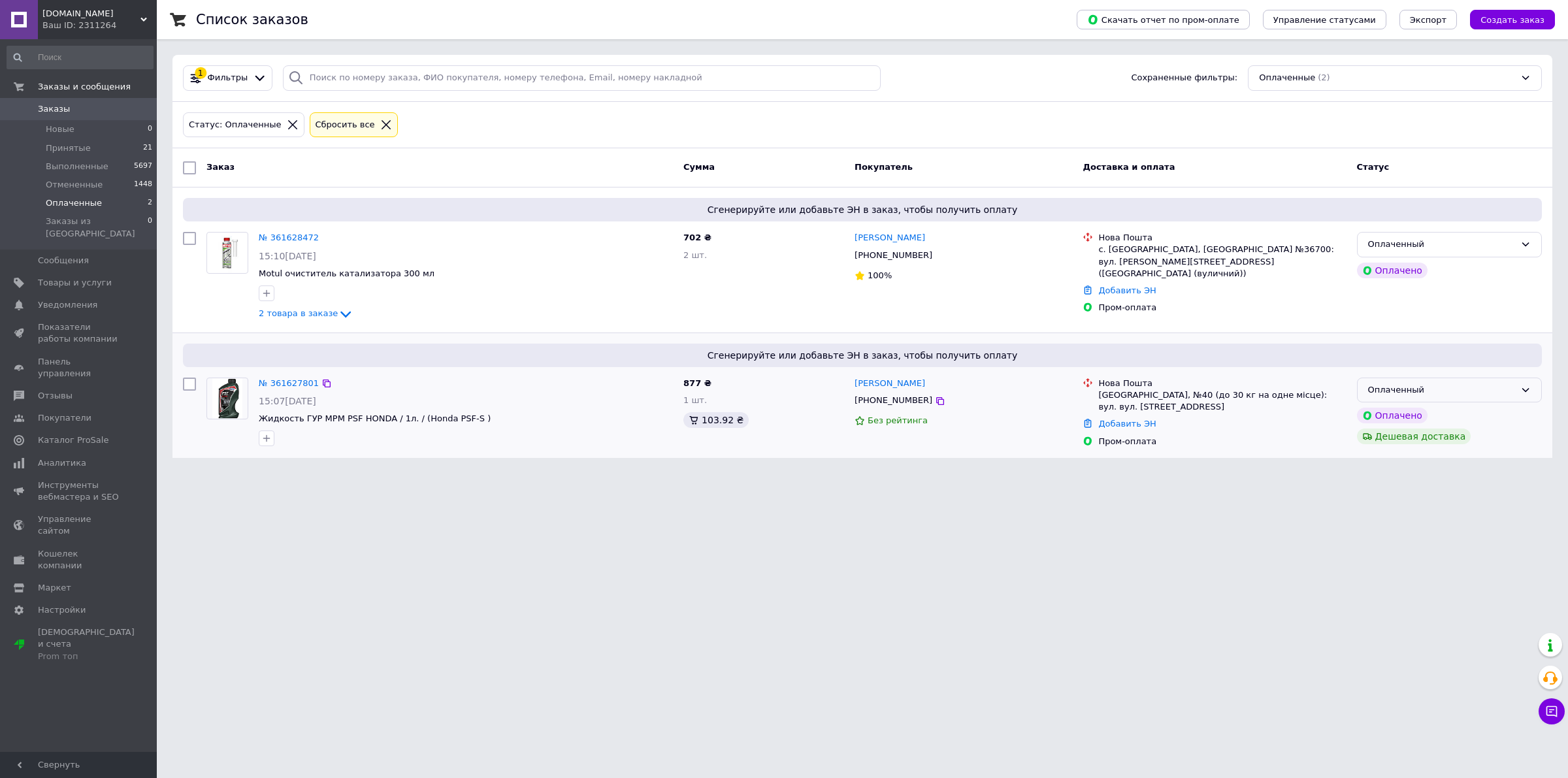
click at [1469, 388] on div "Оплаченный" at bounding box center [1441, 390] width 147 height 14
click at [1444, 413] on li "Принят" at bounding box center [1449, 417] width 184 height 24
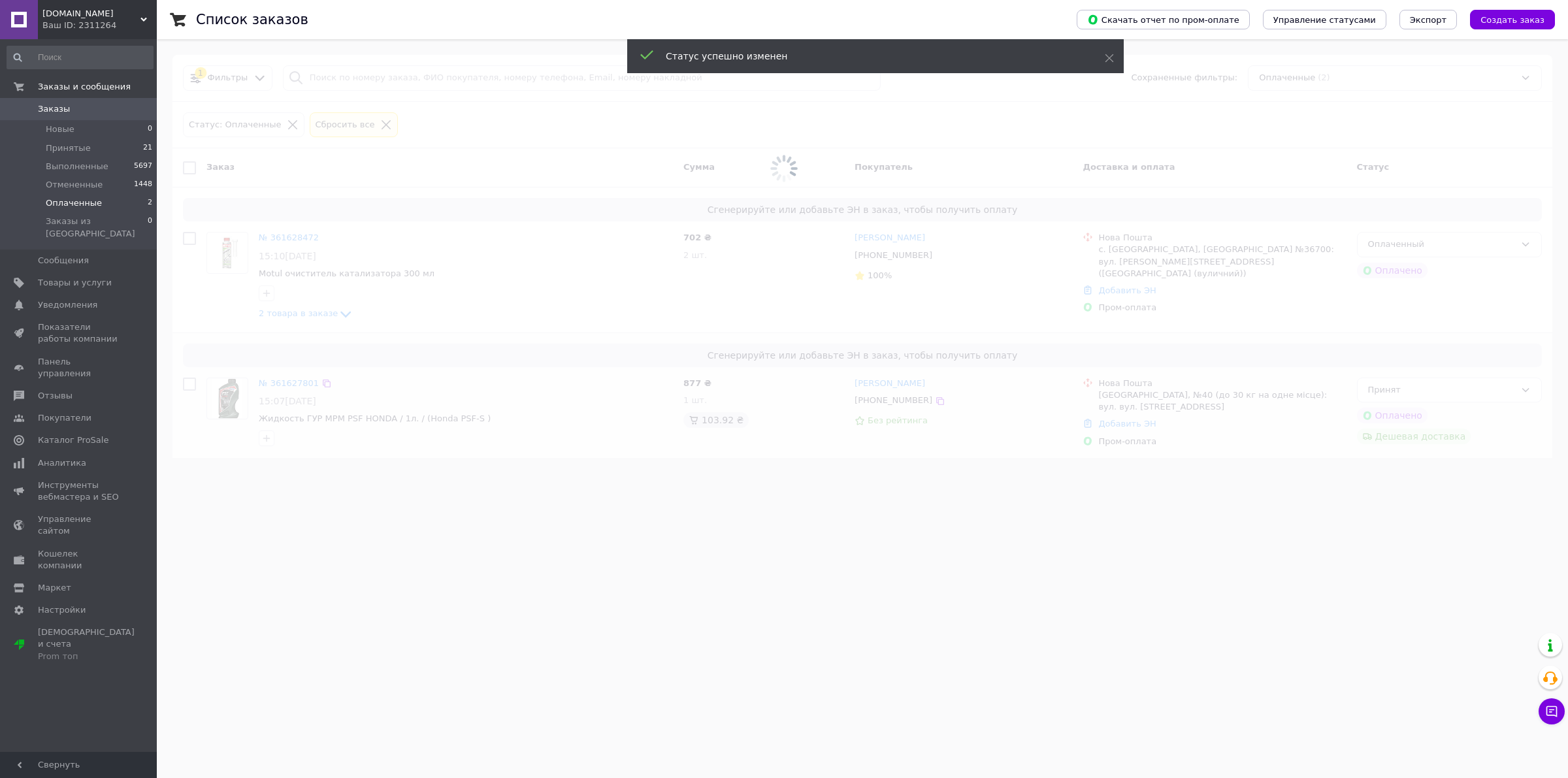
click at [1445, 236] on span at bounding box center [784, 168] width 1568 height 338
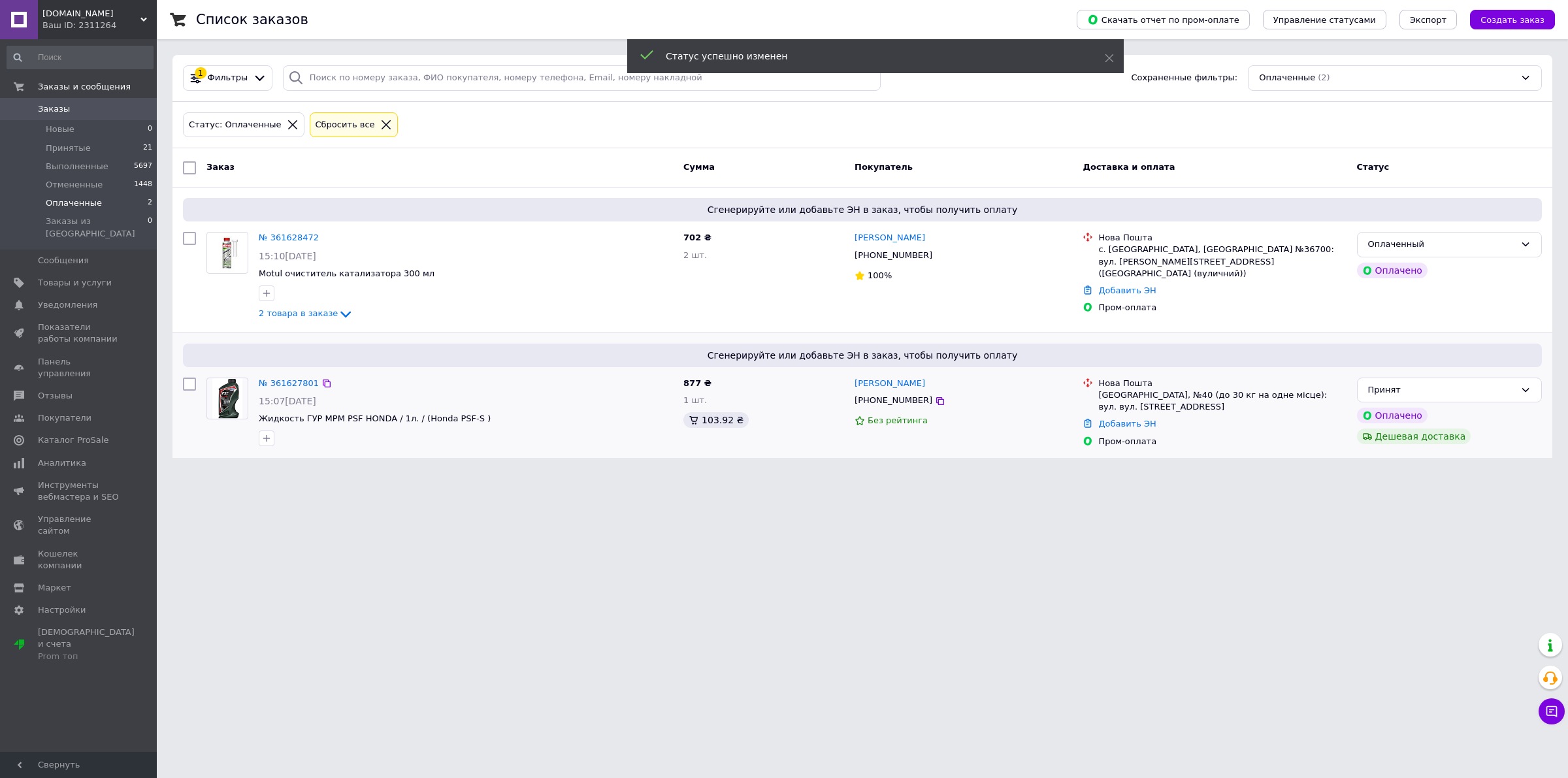
click at [1448, 248] on div "Оплаченный" at bounding box center [1441, 245] width 147 height 14
click at [1435, 273] on li "Принят" at bounding box center [1449, 272] width 184 height 24
click at [289, 237] on link "№ 361628472" at bounding box center [289, 237] width 60 height 10
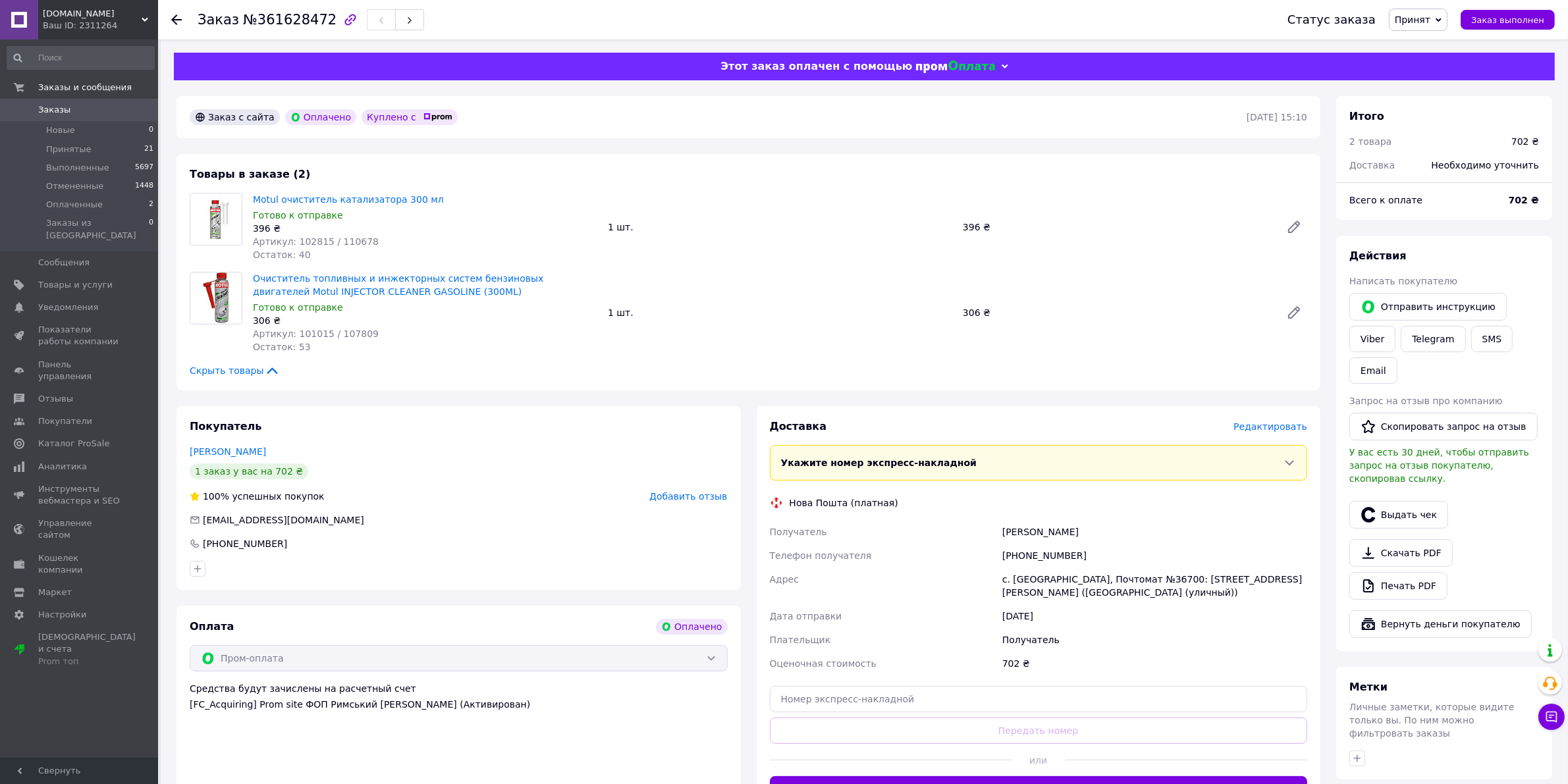
scroll to position [247, 0]
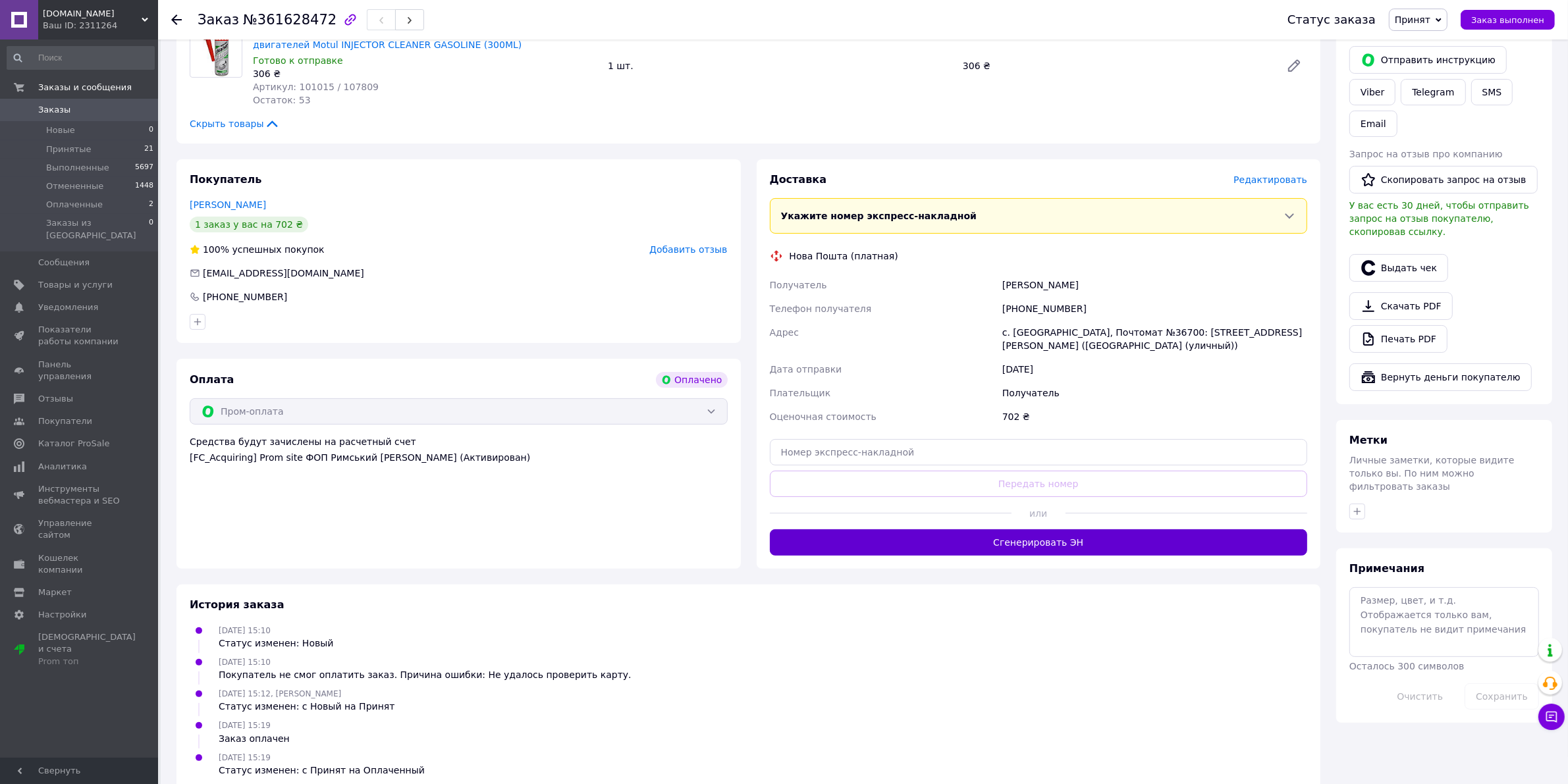
drag, startPoint x: 1021, startPoint y: 546, endPoint x: 1088, endPoint y: 344, distance: 212.8
click at [1021, 545] on button "Сгенерировать ЭН" at bounding box center [1039, 543] width 538 height 27
drag, startPoint x: 1107, startPoint y: 283, endPoint x: 989, endPoint y: 285, distance: 118.0
click at [989, 285] on div "Получатель Войцеховський Андрій Телефон получателя +380997311114 Адрес с. Михай…" at bounding box center [1039, 351] width 543 height 156
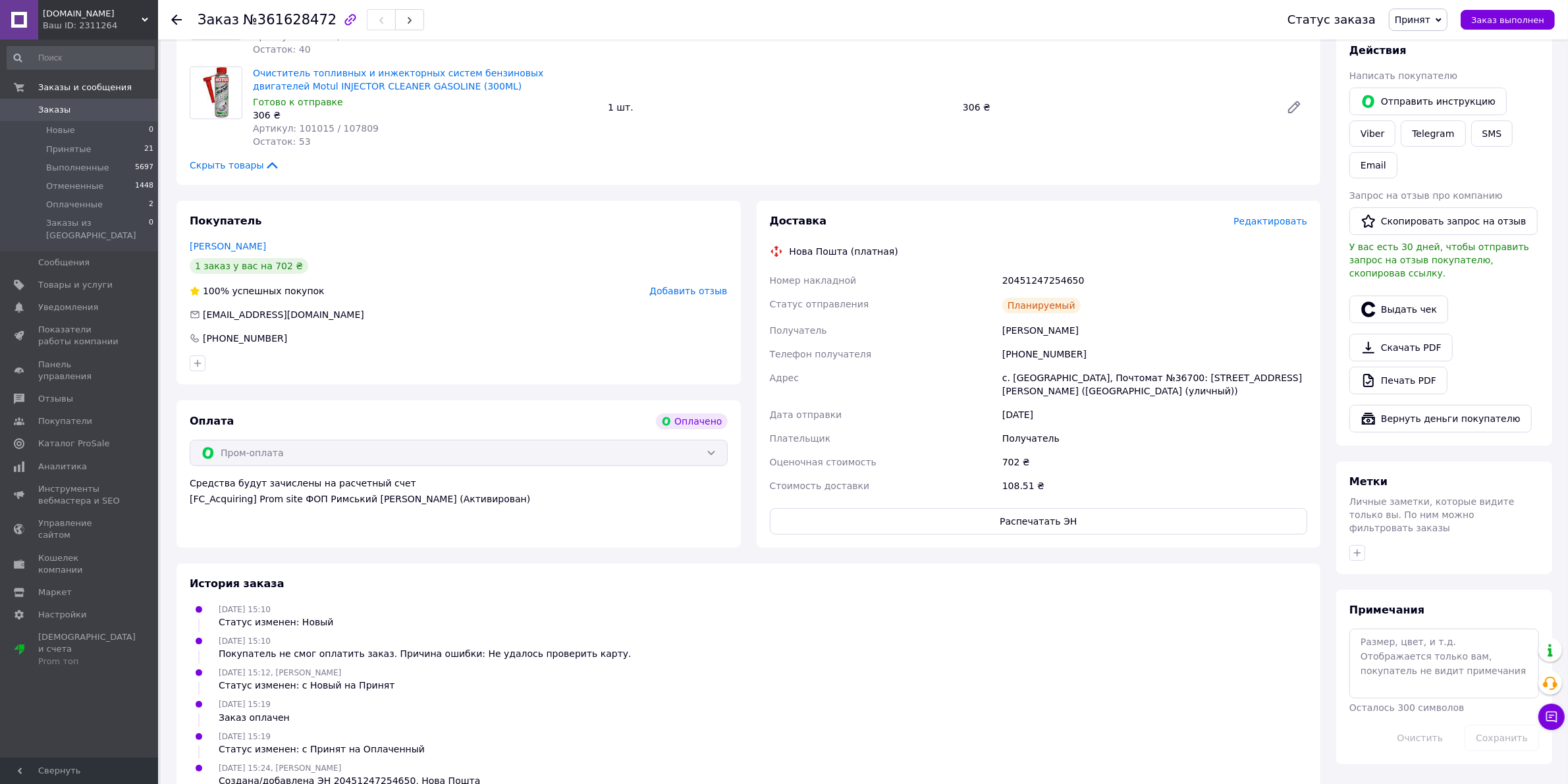
scroll to position [237, 0]
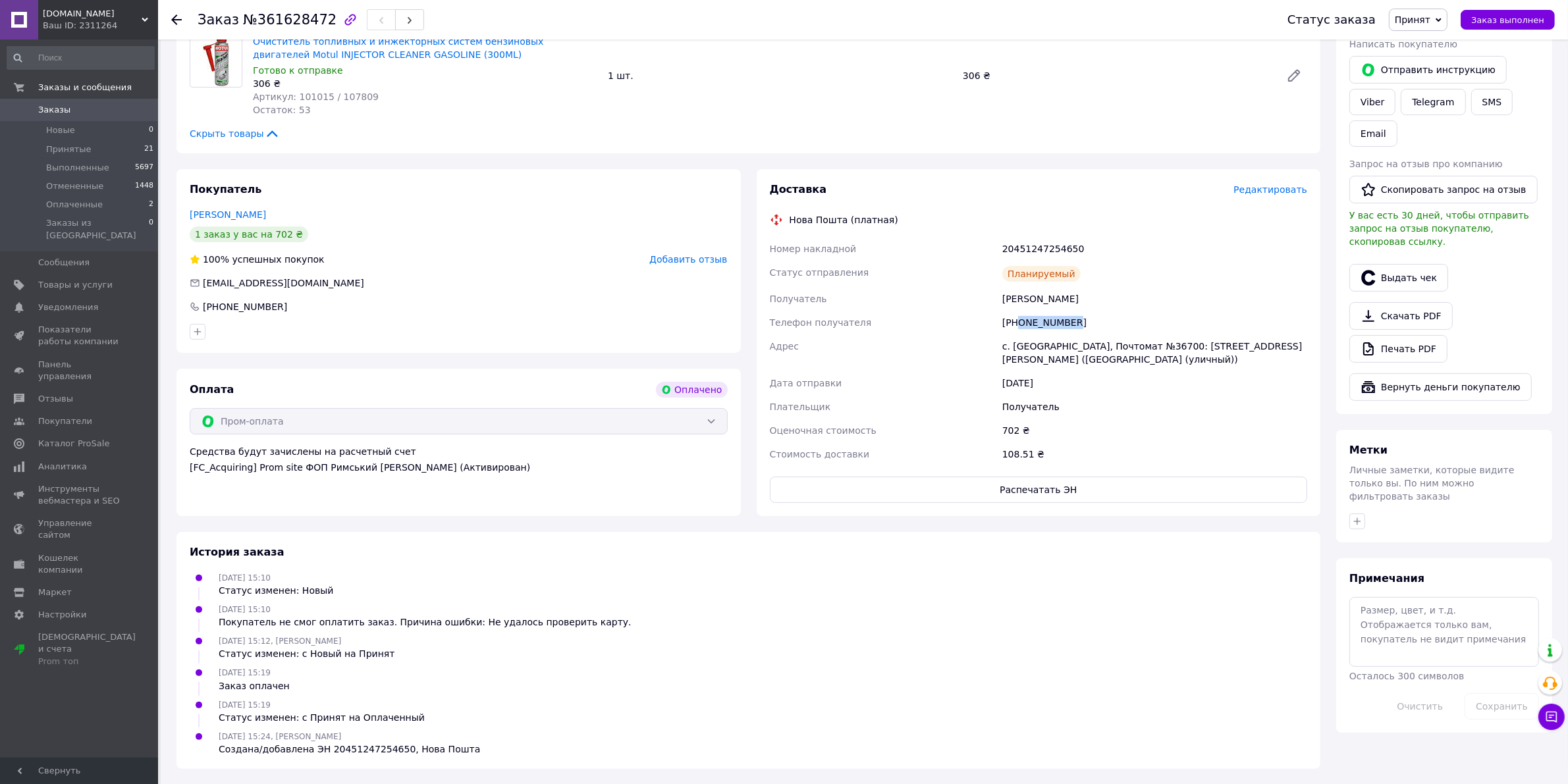
drag, startPoint x: 1088, startPoint y: 325, endPoint x: 1018, endPoint y: 330, distance: 70.2
click at [1018, 330] on div "[PHONE_NUMBER]" at bounding box center [1155, 323] width 310 height 24
copy div "0997311114"
click at [1038, 341] on div "с. [GEOGRAPHIC_DATA], Почтомат №36700: [STREET_ADDRESS][PERSON_NAME] ([GEOGRAPH…" at bounding box center [1155, 353] width 310 height 37
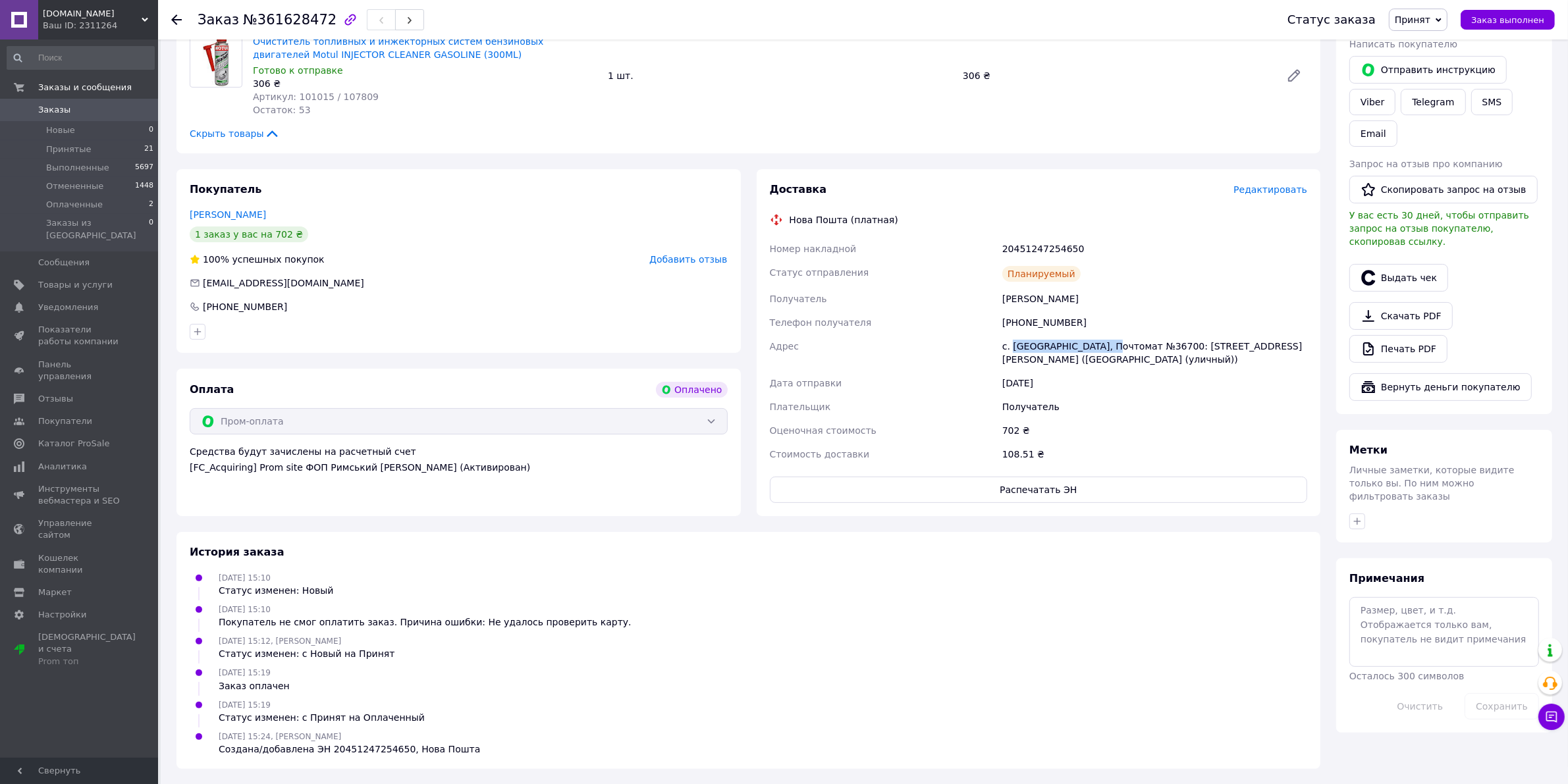
drag, startPoint x: 1113, startPoint y: 344, endPoint x: 1014, endPoint y: 348, distance: 99.1
click at [1014, 348] on div "с. [GEOGRAPHIC_DATA], Почтомат №36700: [STREET_ADDRESS][PERSON_NAME] ([GEOGRAPH…" at bounding box center [1155, 353] width 310 height 37
copy div "Михайловка-Рубежовка"
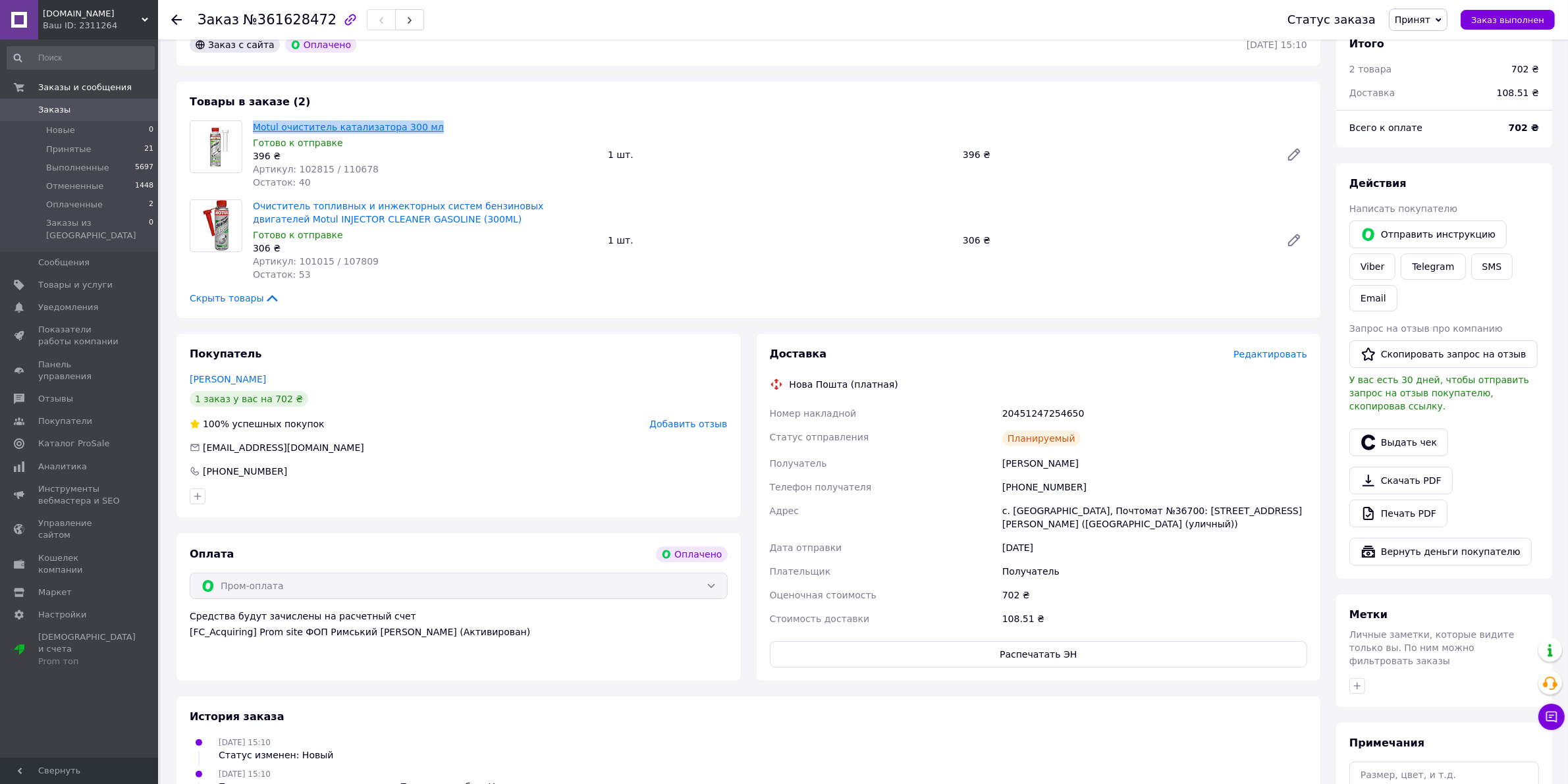
drag, startPoint x: 372, startPoint y: 130, endPoint x: 255, endPoint y: 122, distance: 117.3
click at [255, 122] on span "Motul очиститель катализатора 300 мл" at bounding box center [425, 127] width 344 height 13
copy link "Motul очиститель катализатора 300 мл"
drag, startPoint x: 432, startPoint y: 222, endPoint x: 252, endPoint y: 222, distance: 180.0
click at [253, 222] on span "Очиститель топливных и инжекторных систем бензиновых двигателей Motul INJECTOR …" at bounding box center [425, 213] width 344 height 27
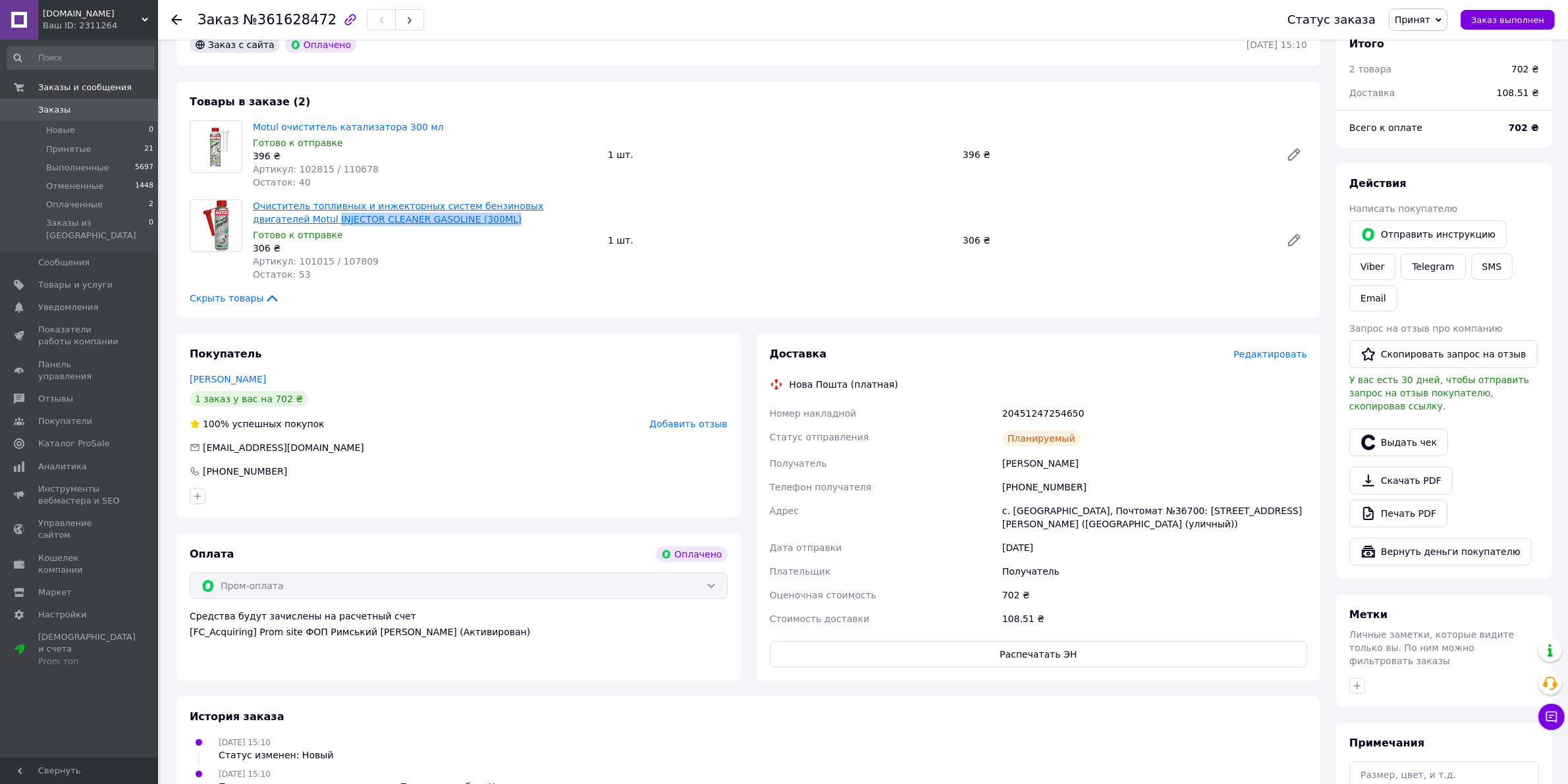
copy link "INJECTOR CLEANER GASOLINE (300ML)"
click at [1050, 403] on div "20451247254650" at bounding box center [1155, 414] width 310 height 24
click at [1052, 404] on div "20451247254650" at bounding box center [1155, 414] width 310 height 24
copy div "20451247254650"
click at [72, 149] on span "Принятые" at bounding box center [69, 149] width 46 height 12
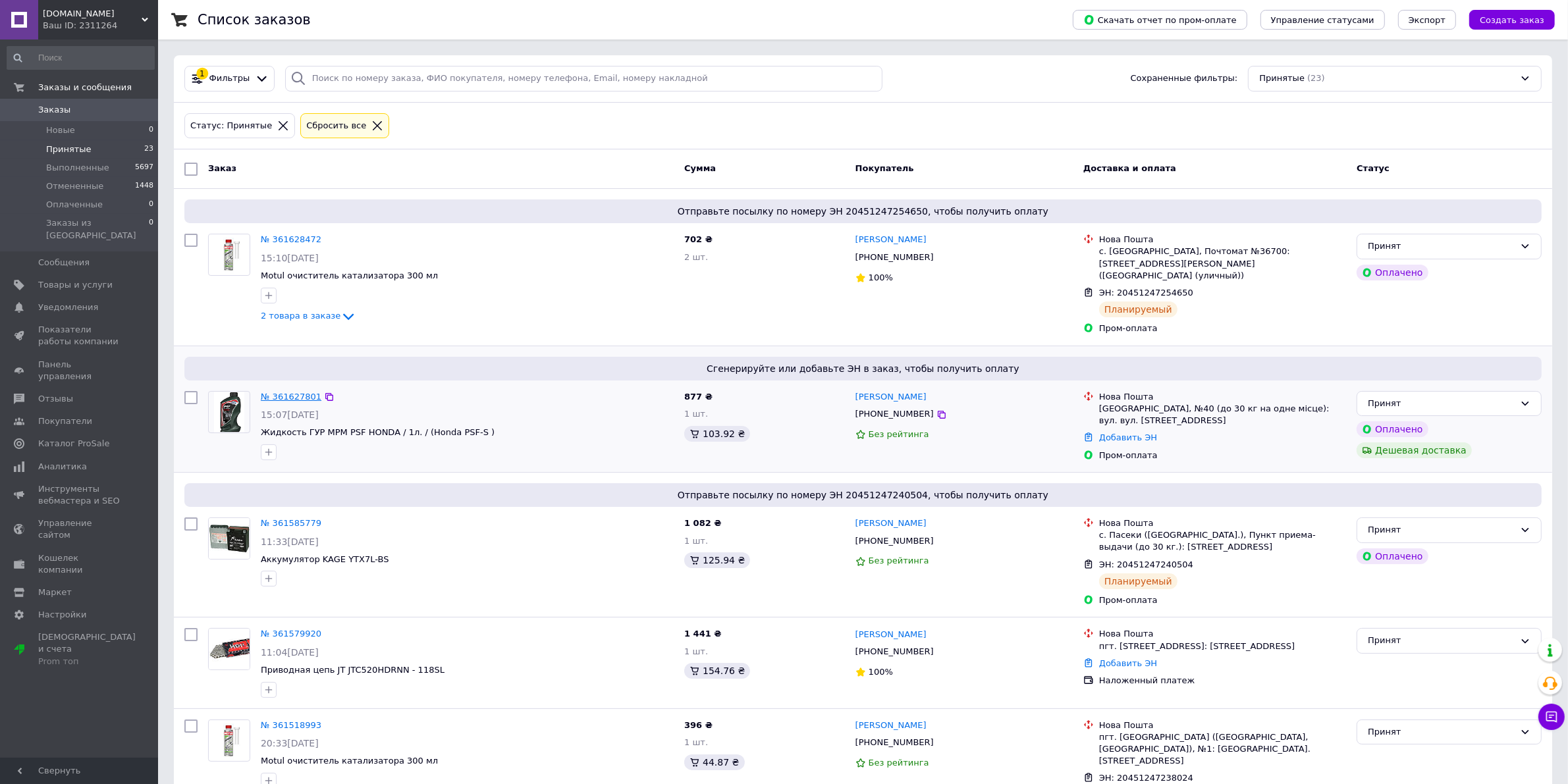
click at [290, 392] on link "№ 361627801" at bounding box center [291, 397] width 60 height 10
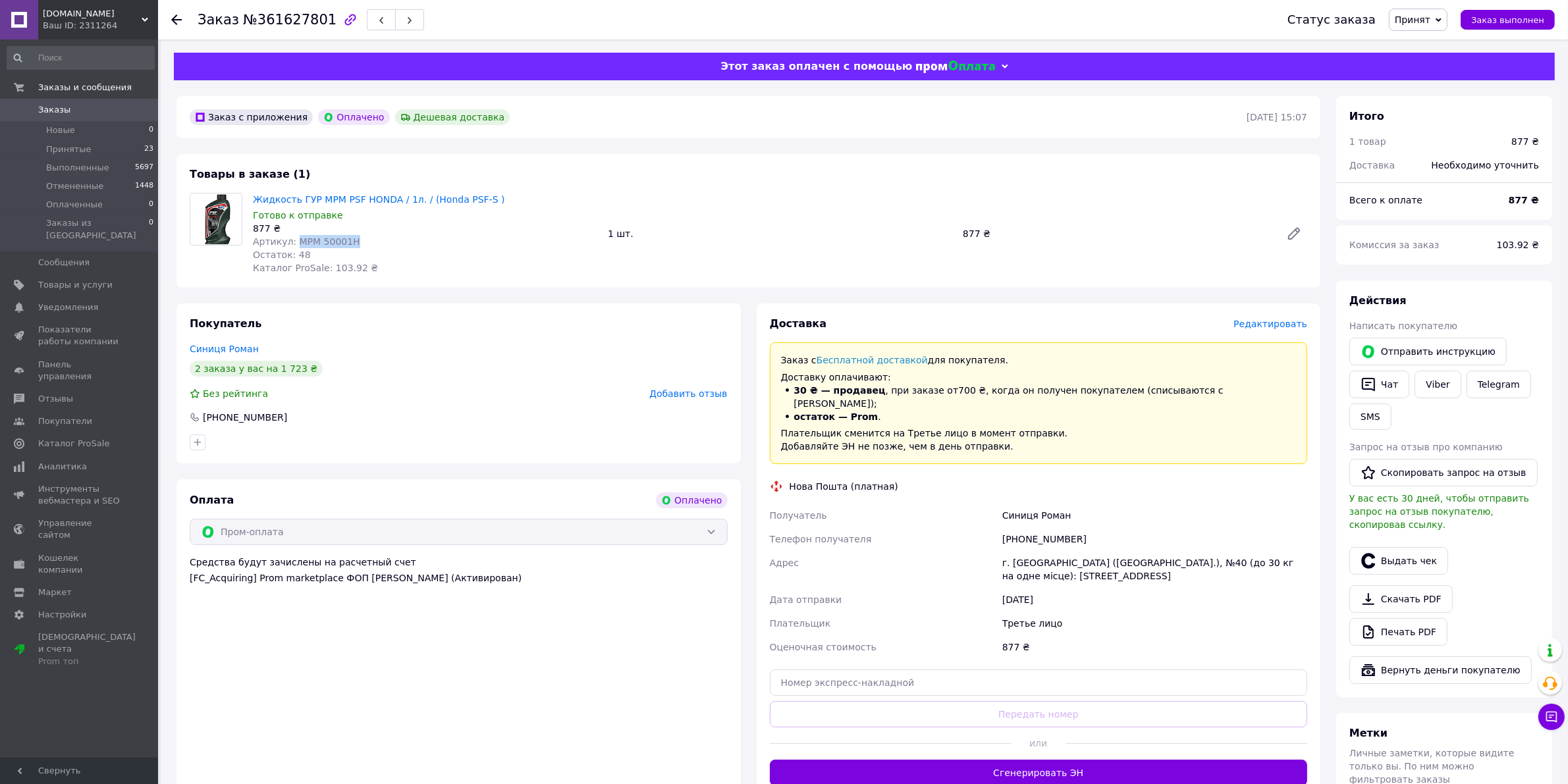
drag, startPoint x: 362, startPoint y: 243, endPoint x: 295, endPoint y: 239, distance: 67.1
click at [295, 239] on div "Артикул: MPM 50001H" at bounding box center [425, 241] width 344 height 13
copy span "MPM 50001H"
click at [57, 149] on span "Принятые" at bounding box center [69, 149] width 46 height 12
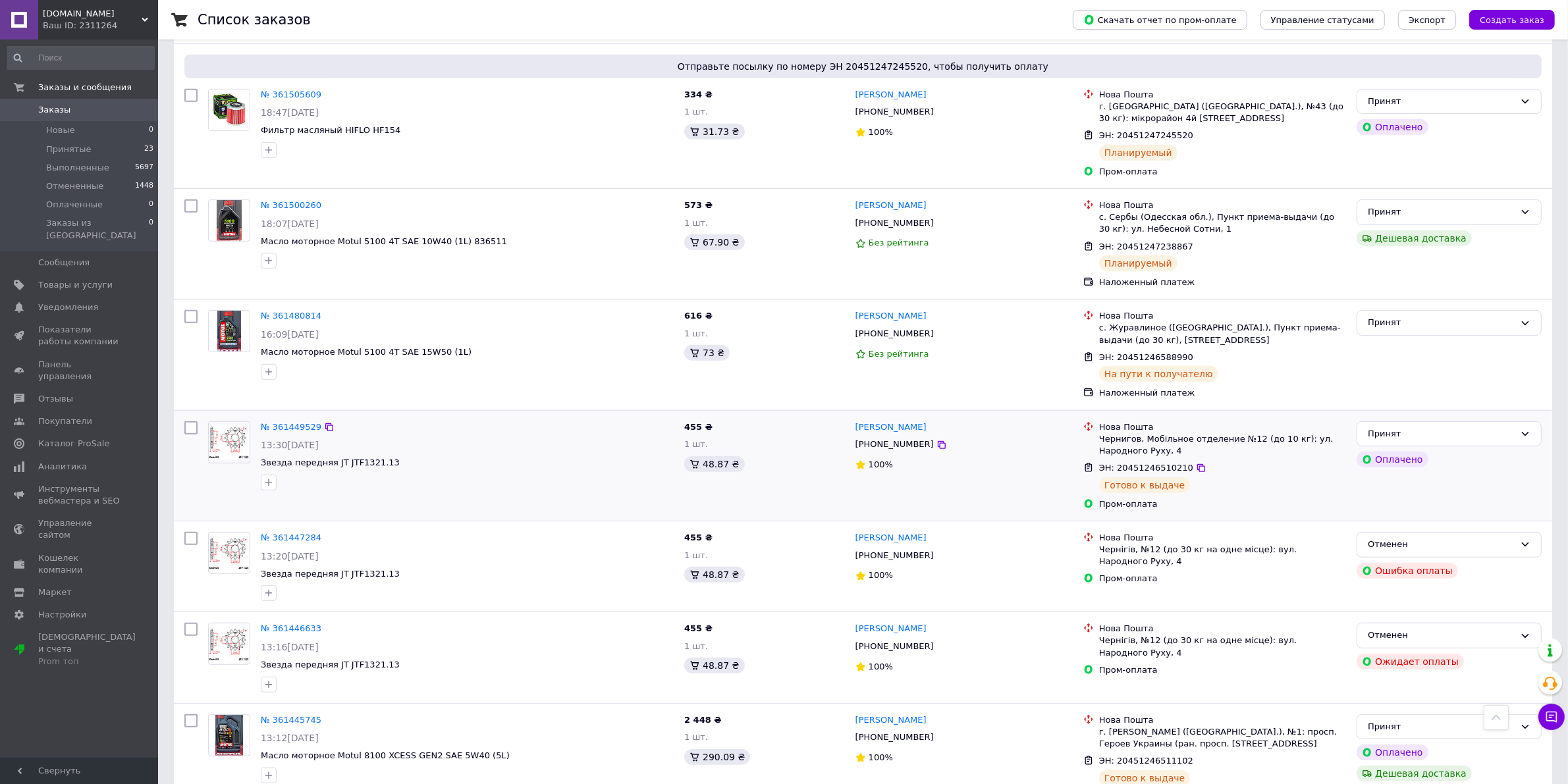
scroll to position [905, 0]
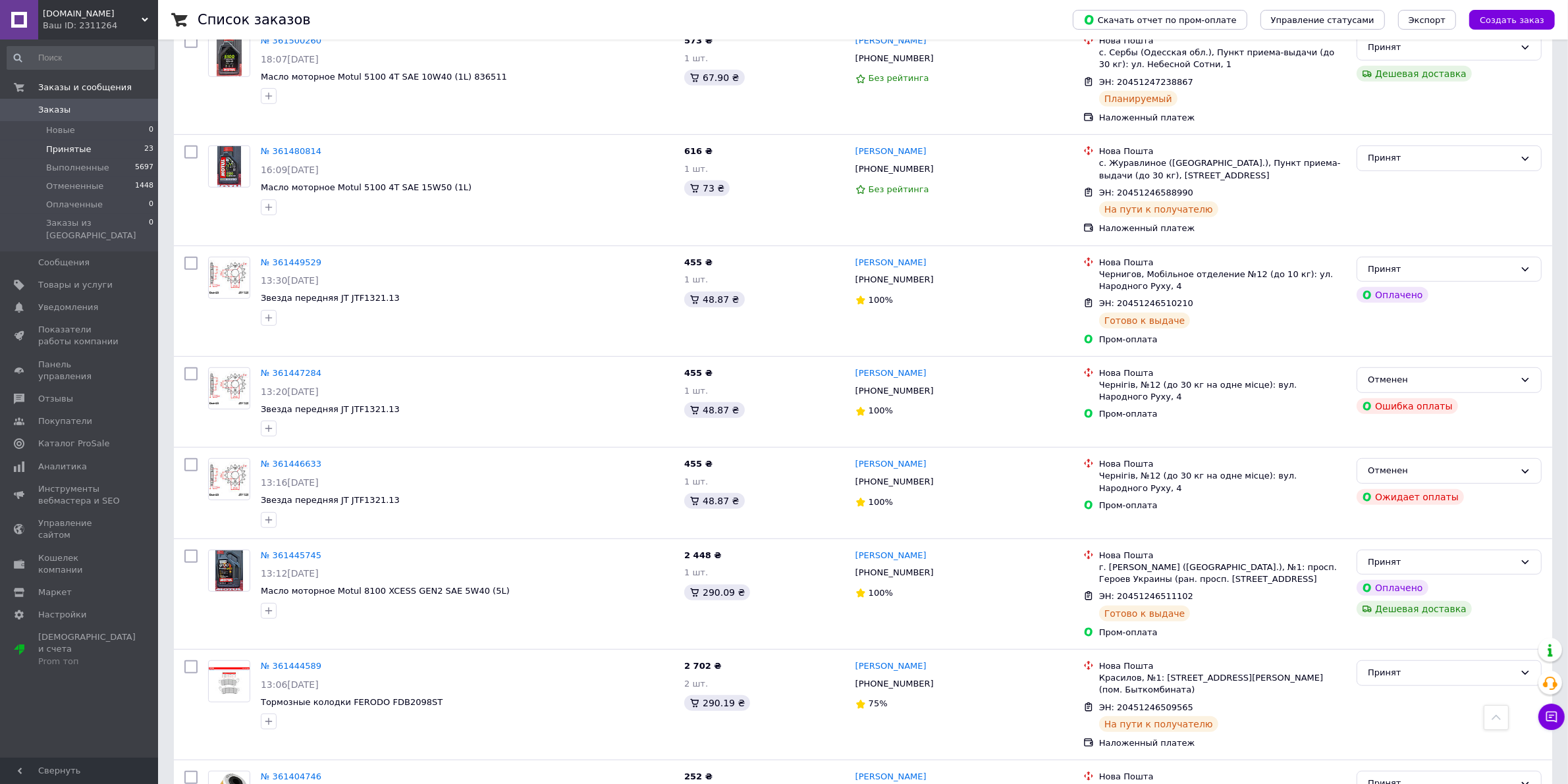
click at [67, 156] on li "Принятые 23" at bounding box center [81, 149] width 161 height 18
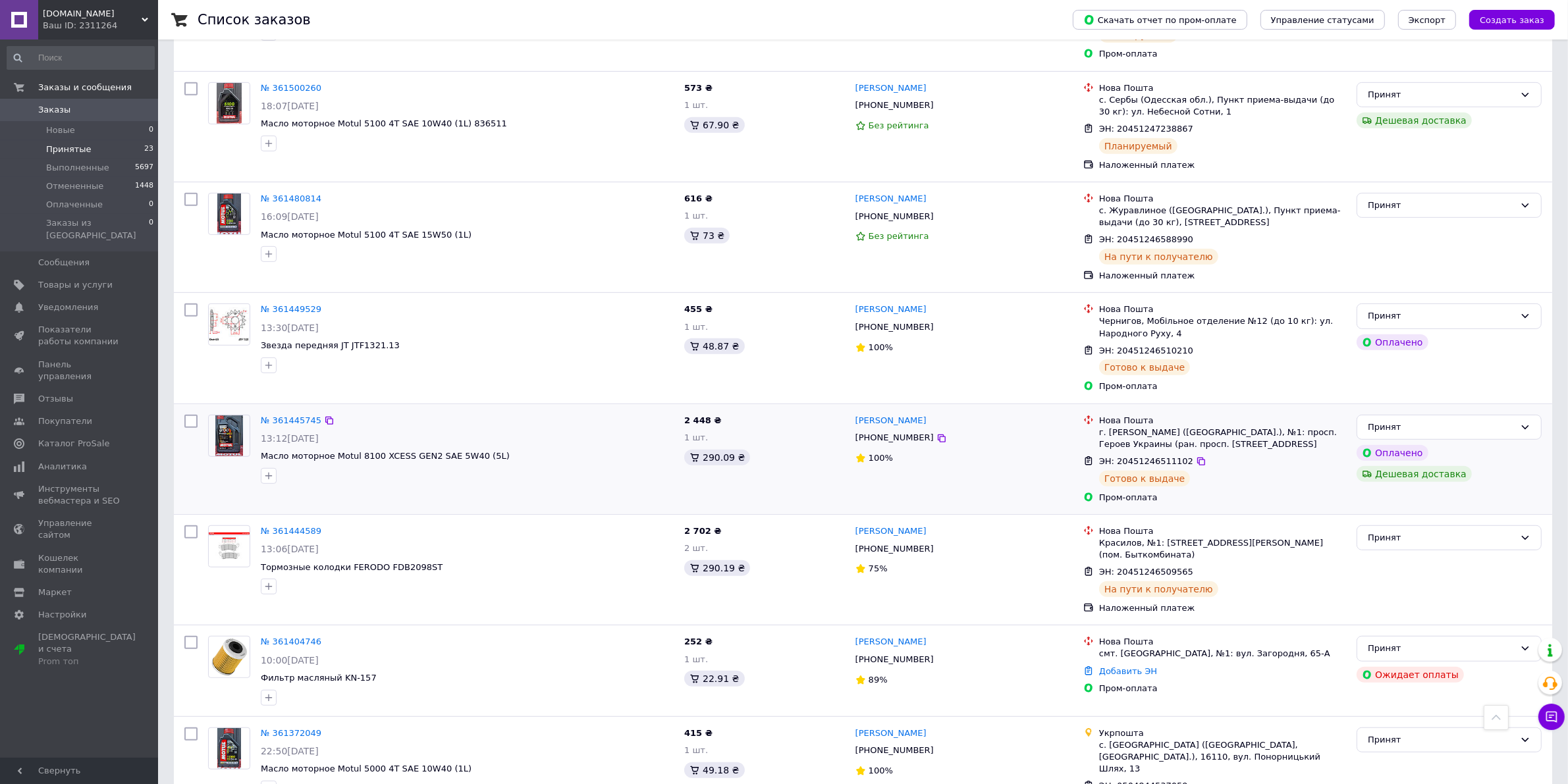
scroll to position [1070, 0]
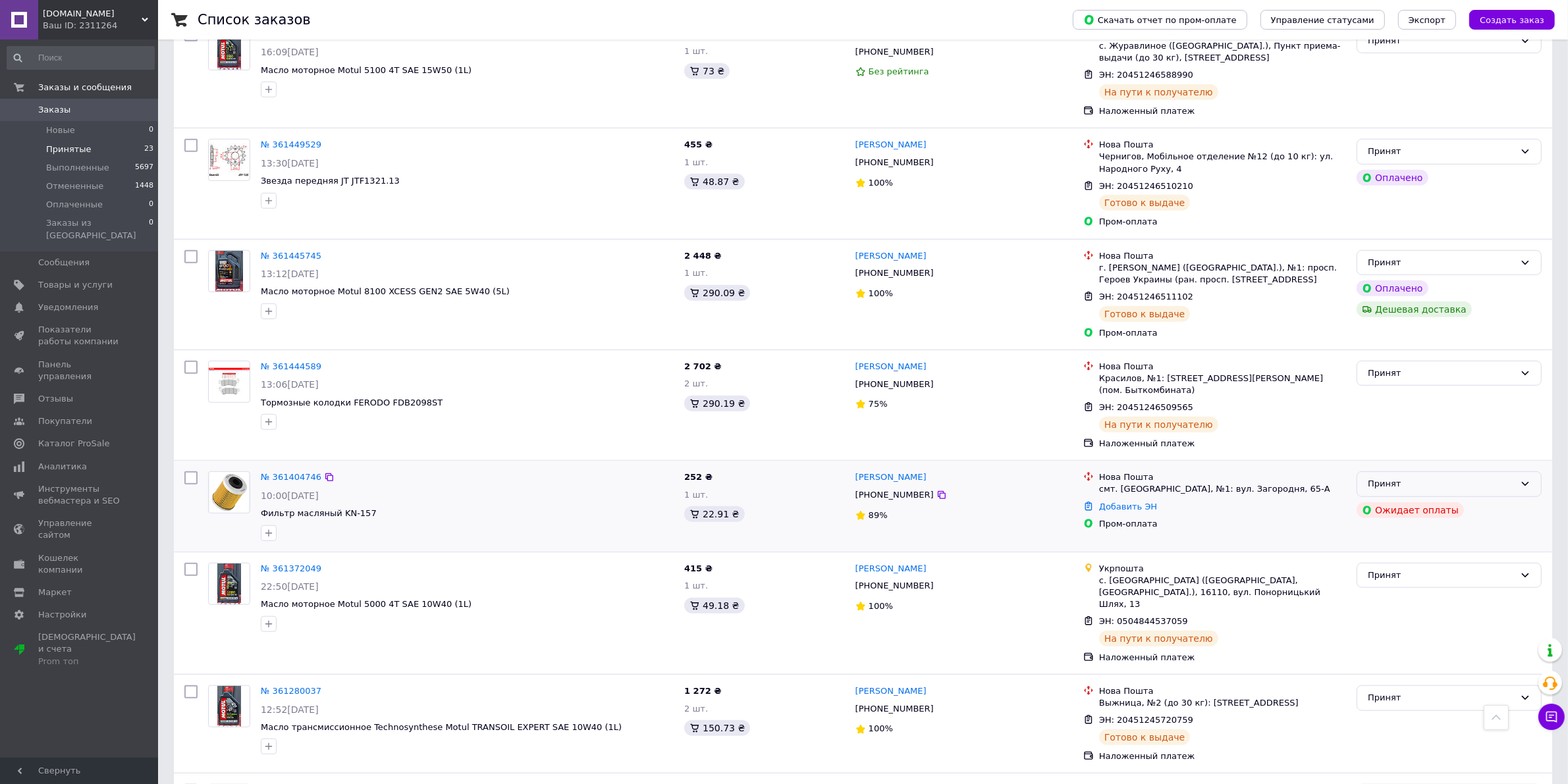
click at [1407, 478] on div "Принят" at bounding box center [1440, 485] width 147 height 14
click at [1405, 524] on li "Отменен" at bounding box center [1449, 536] width 184 height 25
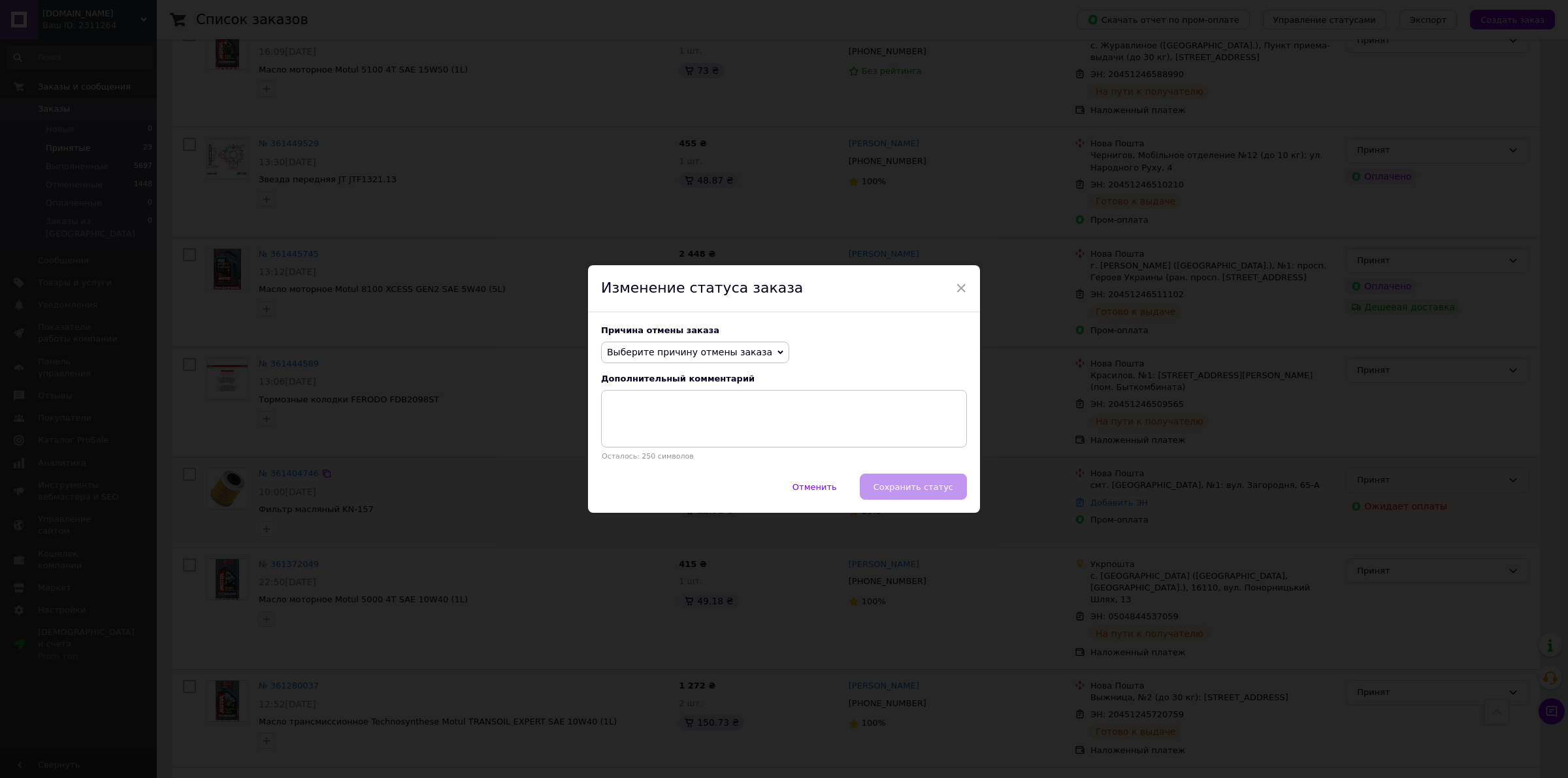
click at [669, 344] on span "Выберите причину отмены заказа" at bounding box center [695, 353] width 188 height 22
click at [698, 416] on li "Оплата не поступила" at bounding box center [695, 414] width 187 height 18
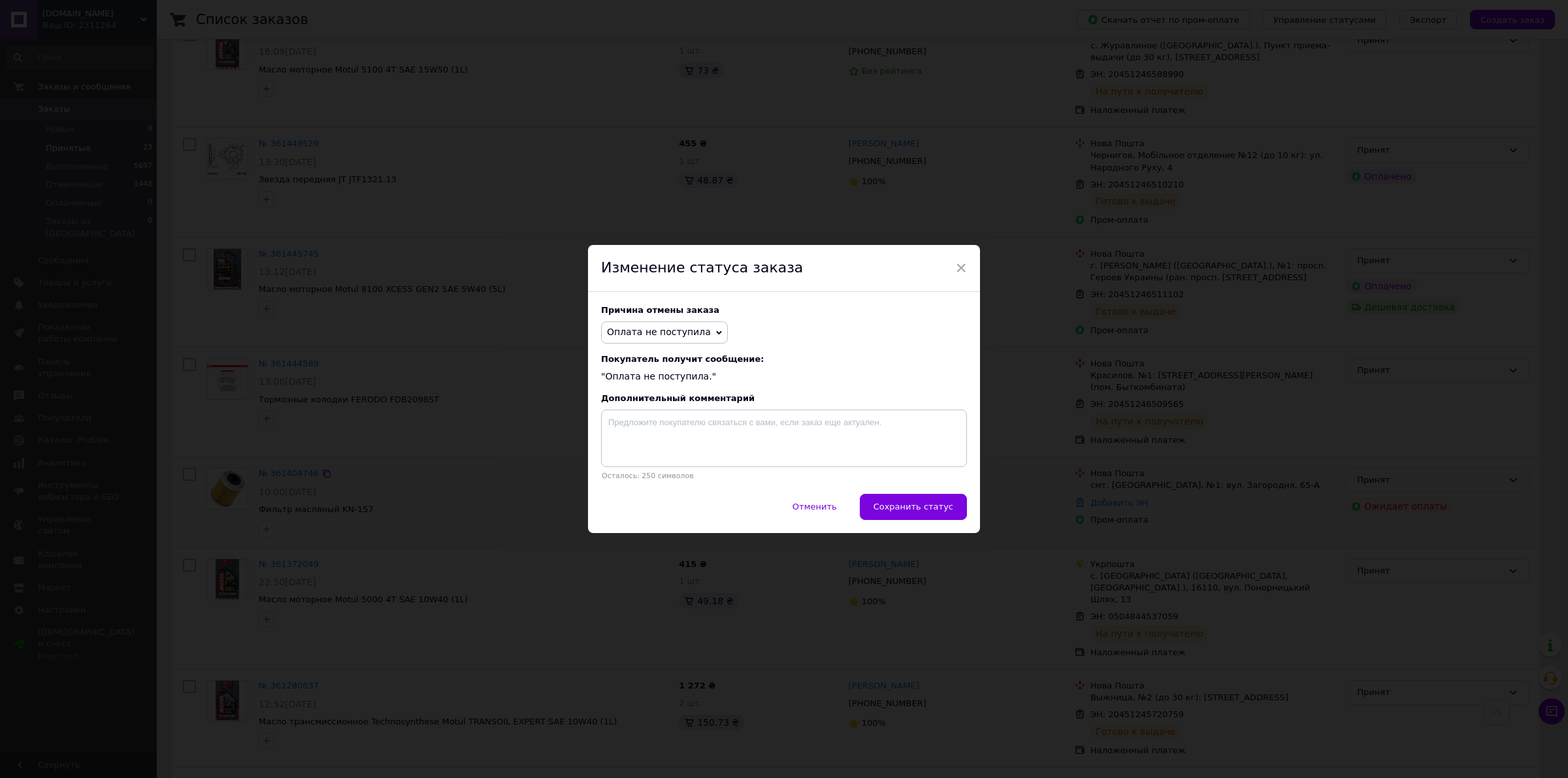
click at [932, 511] on span "Сохранить статус" at bounding box center [913, 507] width 80 height 10
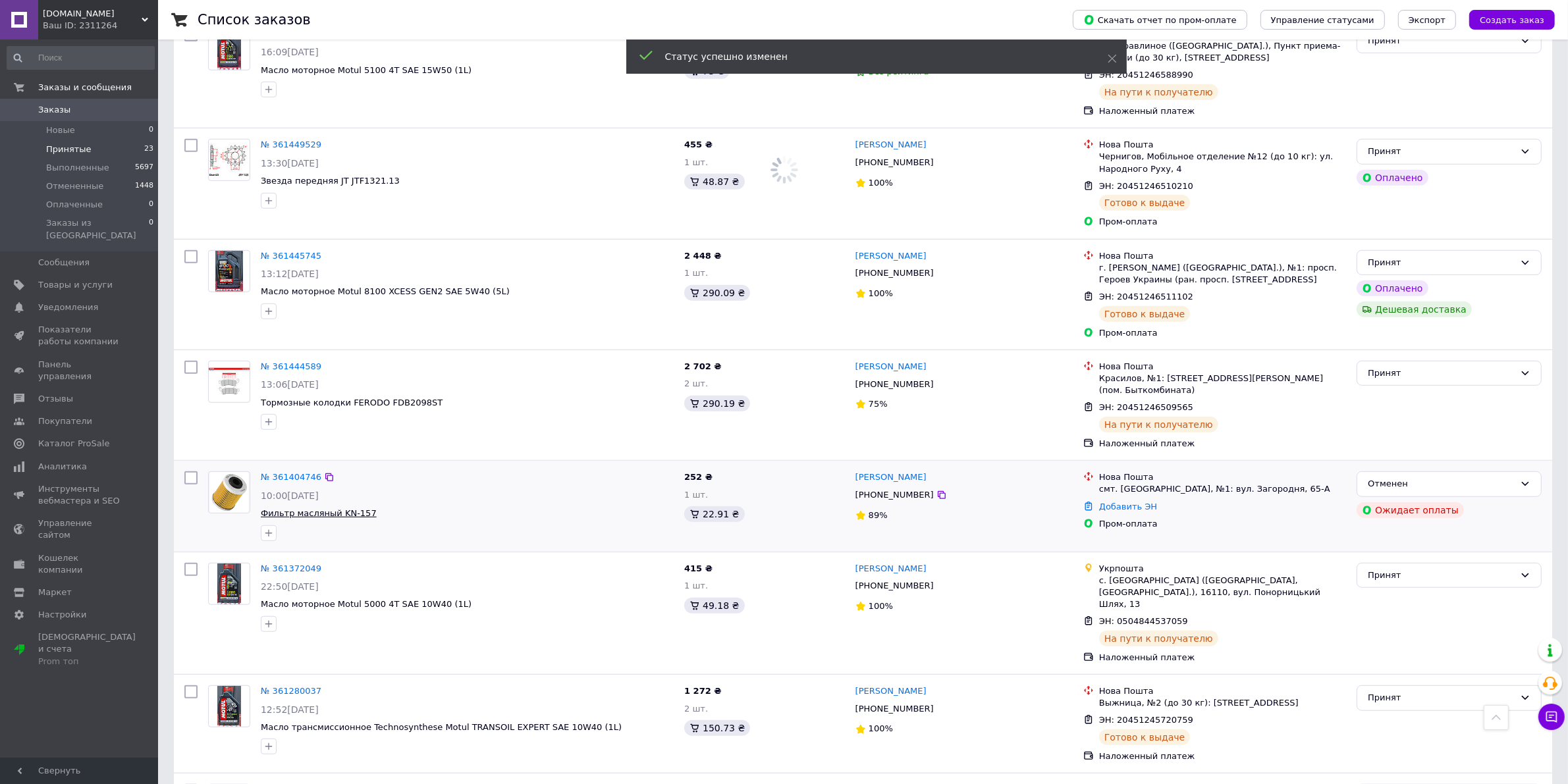
click at [328, 508] on span "Фильтр масляный KN-157" at bounding box center [318, 513] width 116 height 10
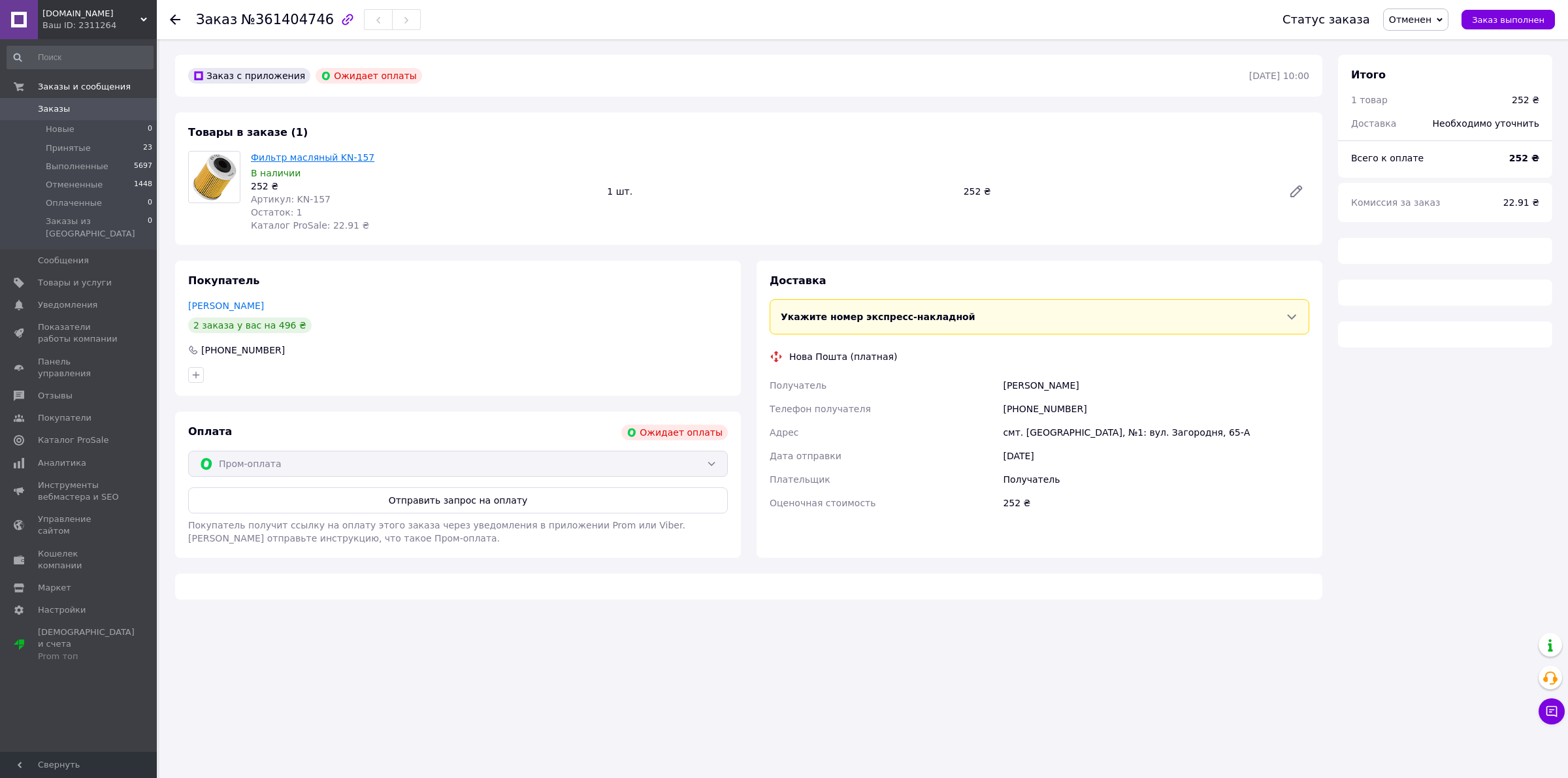
click at [285, 162] on link "Фильтр масляный KN-157" at bounding box center [312, 157] width 123 height 10
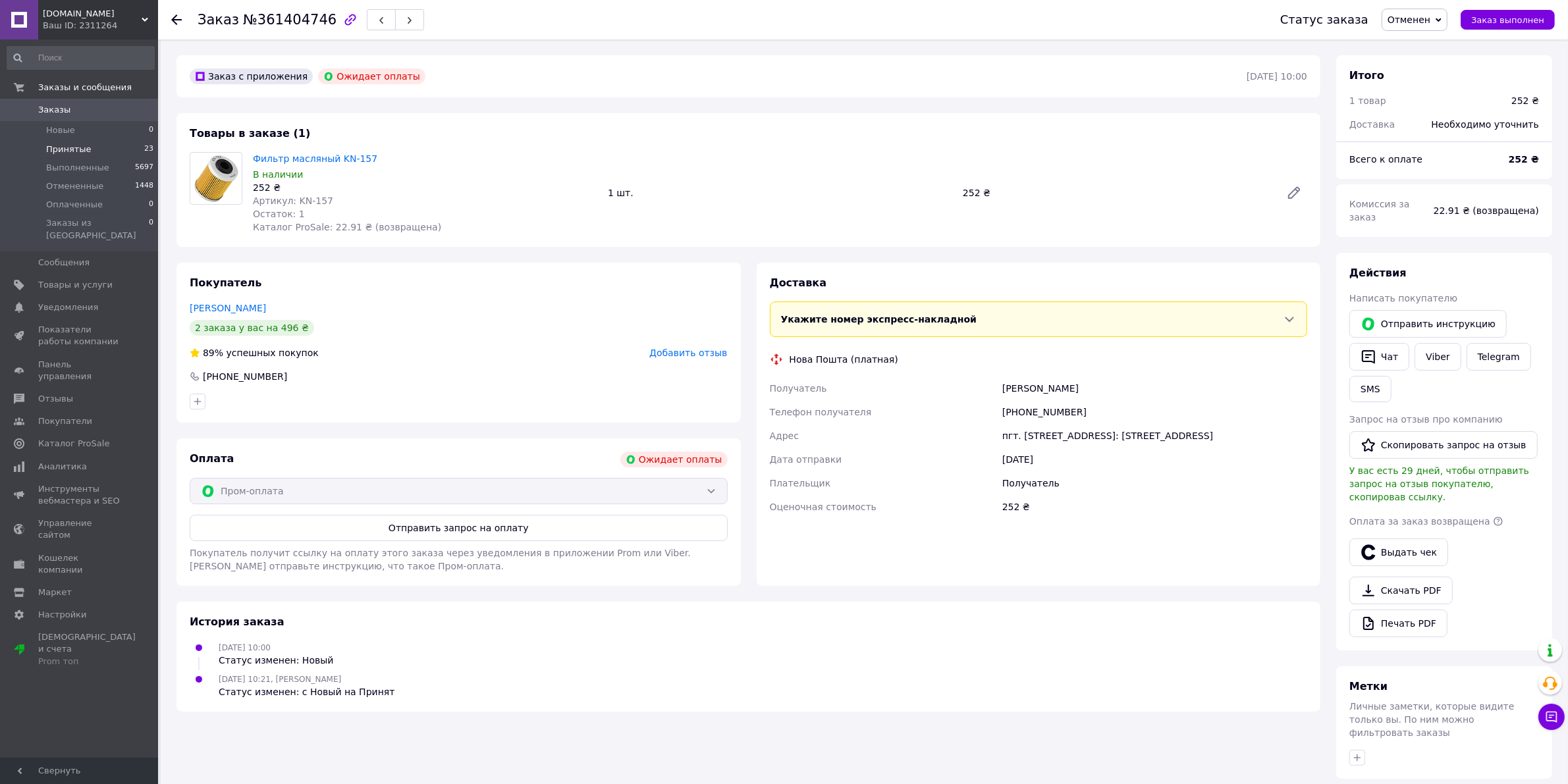
click at [67, 153] on span "Принятые" at bounding box center [69, 149] width 46 height 12
